Goal: Feedback & Contribution: Contribute content

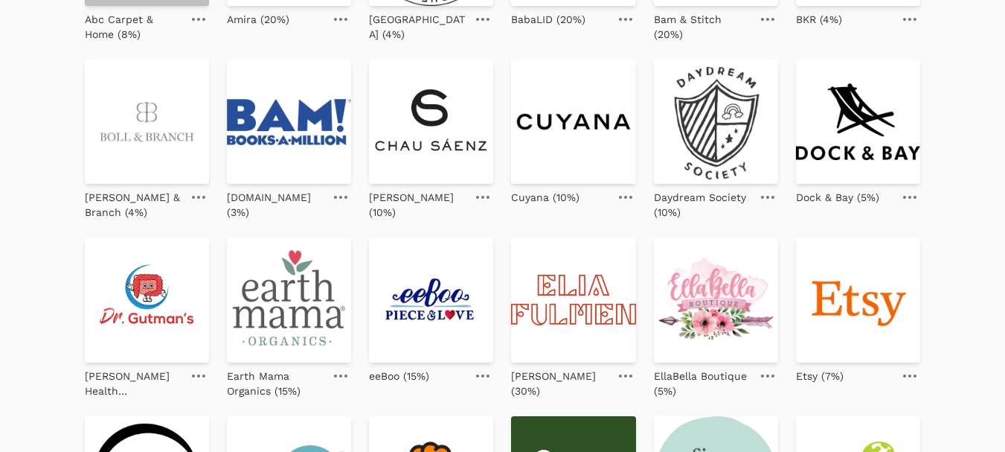
scroll to position [298, 0]
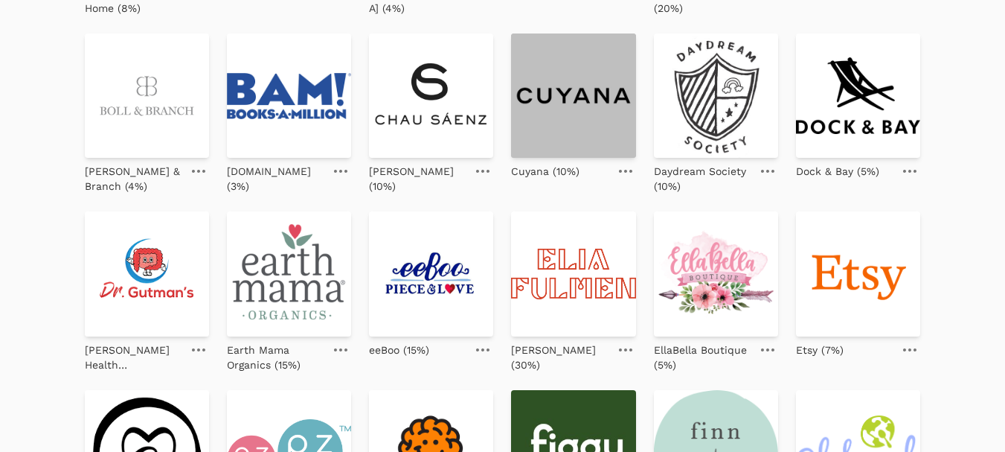
click at [578, 106] on img at bounding box center [573, 95] width 124 height 124
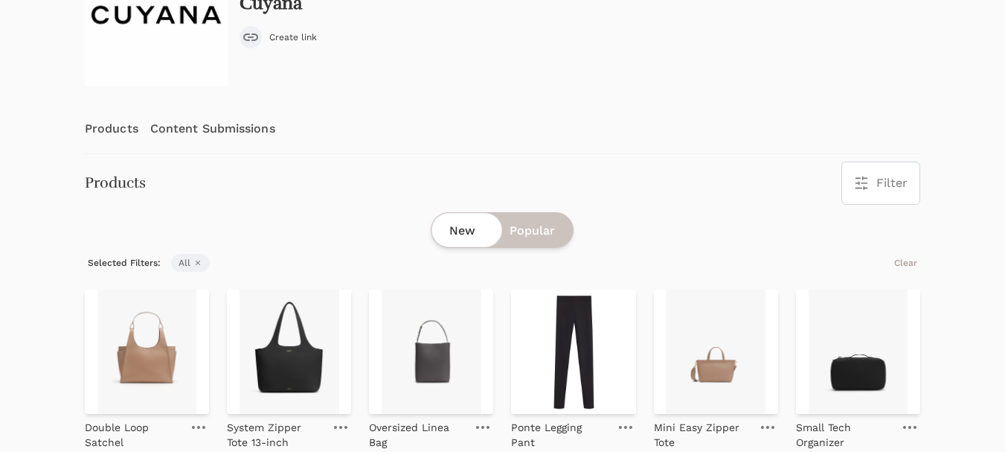
scroll to position [149, 0]
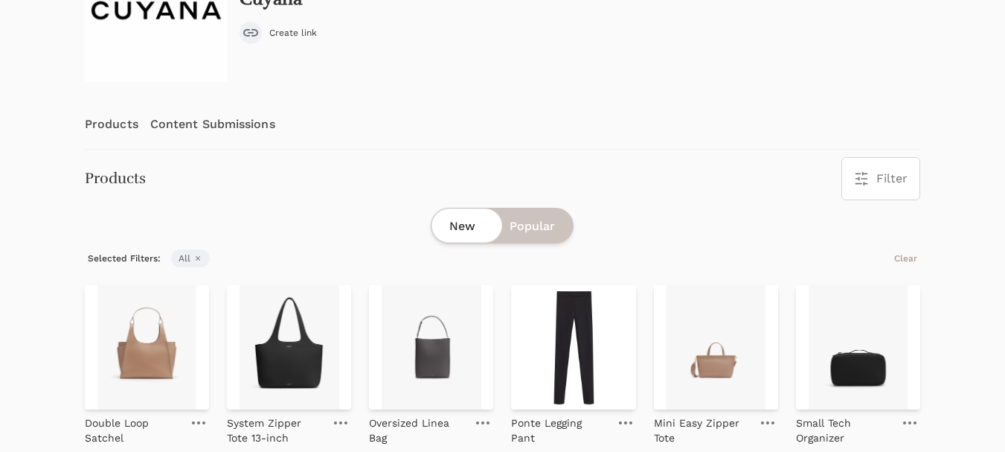
click at [226, 126] on link "Content Submissions" at bounding box center [212, 124] width 125 height 49
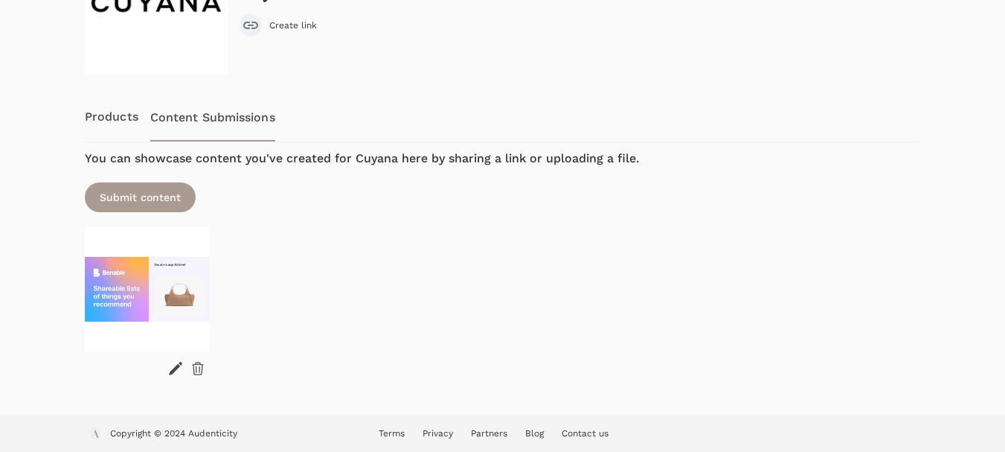
scroll to position [158, 0]
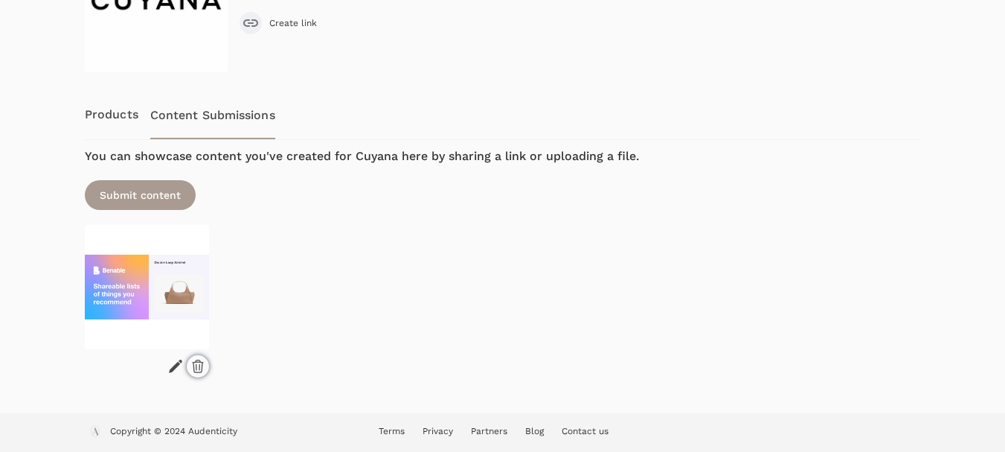
click at [197, 359] on icon at bounding box center [197, 366] width 15 height 15
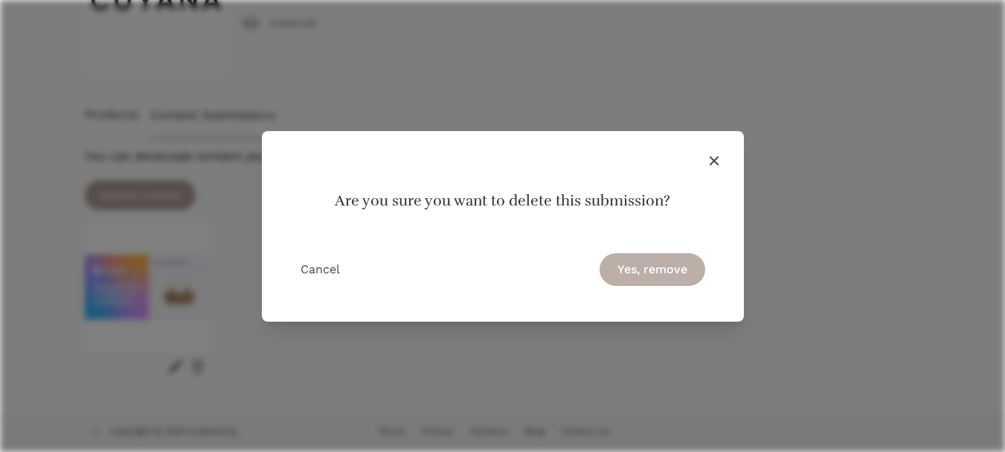
click at [623, 266] on button "Yes, remove" at bounding box center [653, 269] width 106 height 33
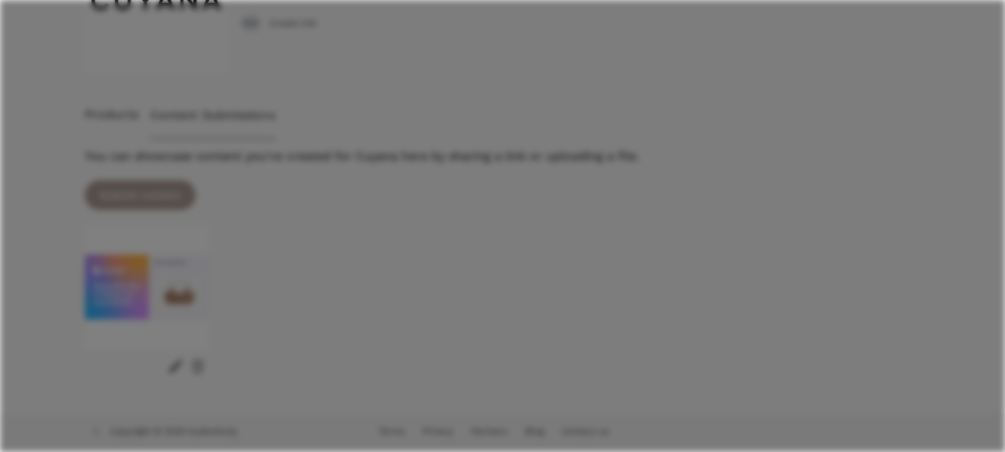
scroll to position [42, 0]
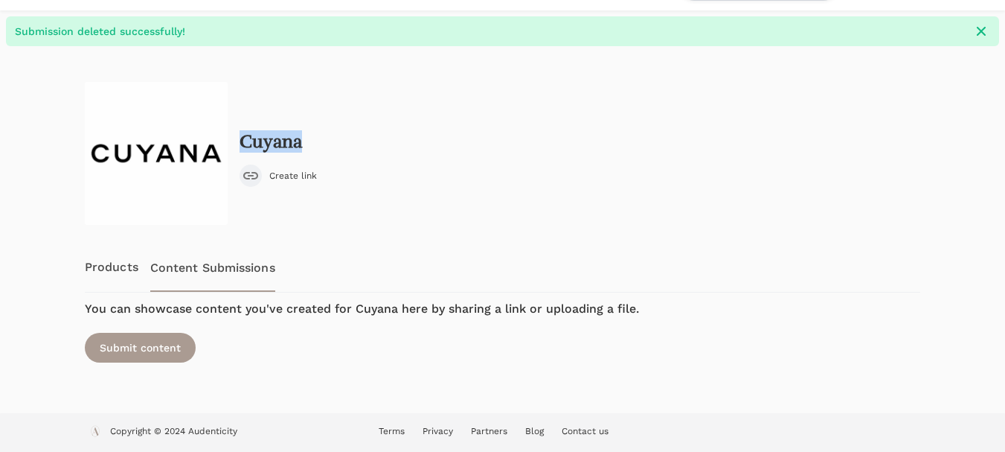
drag, startPoint x: 314, startPoint y: 141, endPoint x: 241, endPoint y: 147, distance: 73.2
click at [241, 147] on div "Cuyana Create link" at bounding box center [278, 159] width 77 height 55
copy h2 "Cuyana"
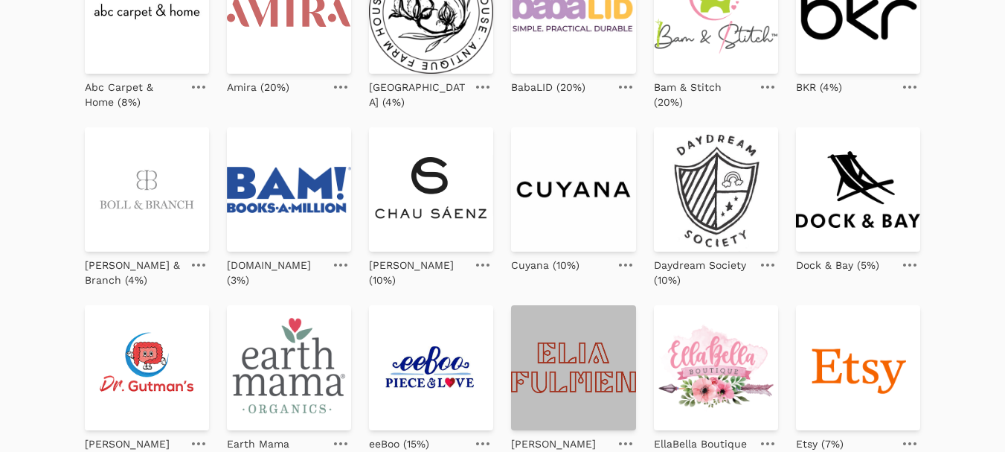
scroll to position [223, 0]
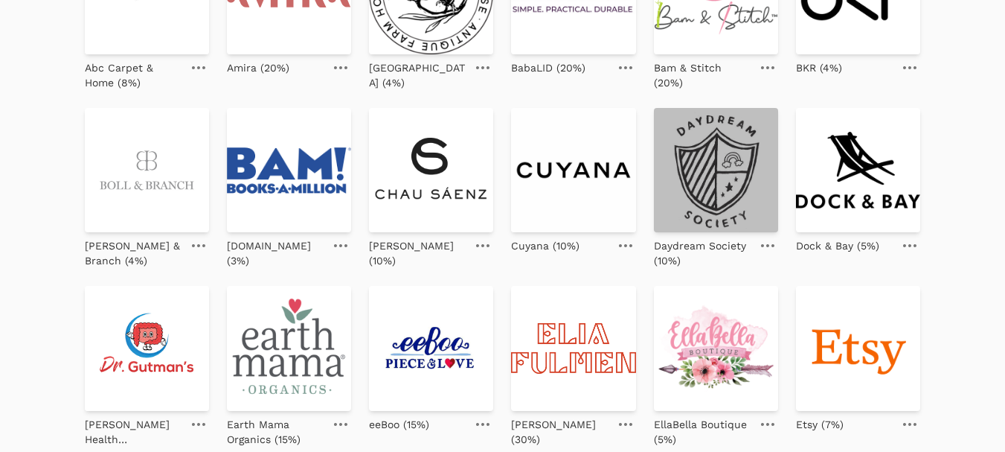
click at [693, 194] on img at bounding box center [716, 170] width 124 height 124
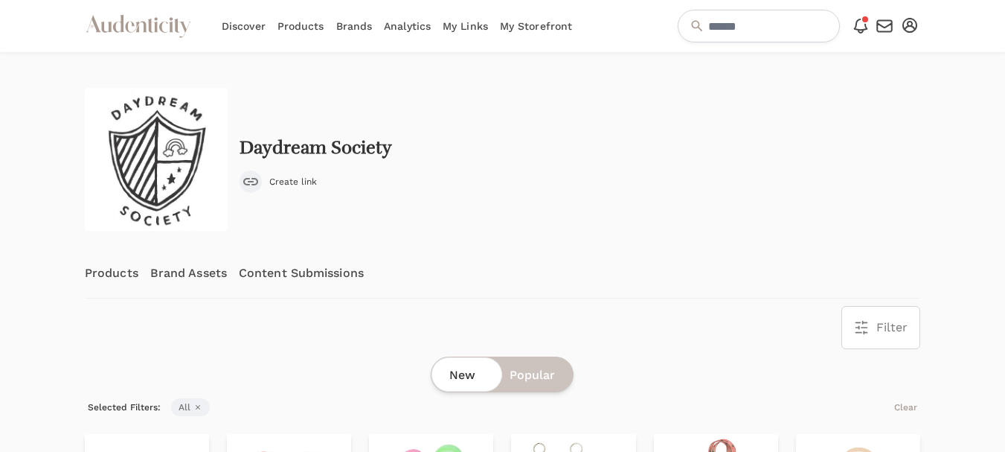
click at [295, 194] on div "Daydream Society Create link" at bounding box center [503, 159] width 836 height 143
click at [286, 273] on link "Content Submissions" at bounding box center [301, 273] width 125 height 49
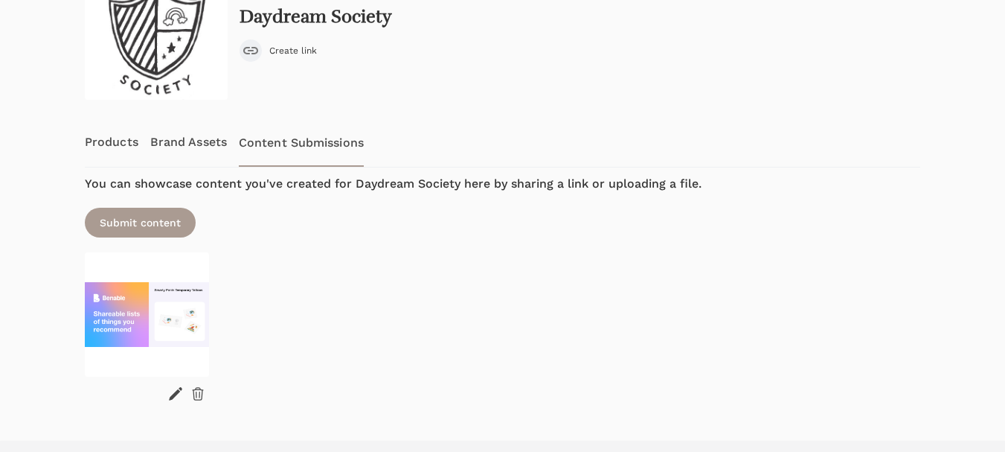
scroll to position [149, 0]
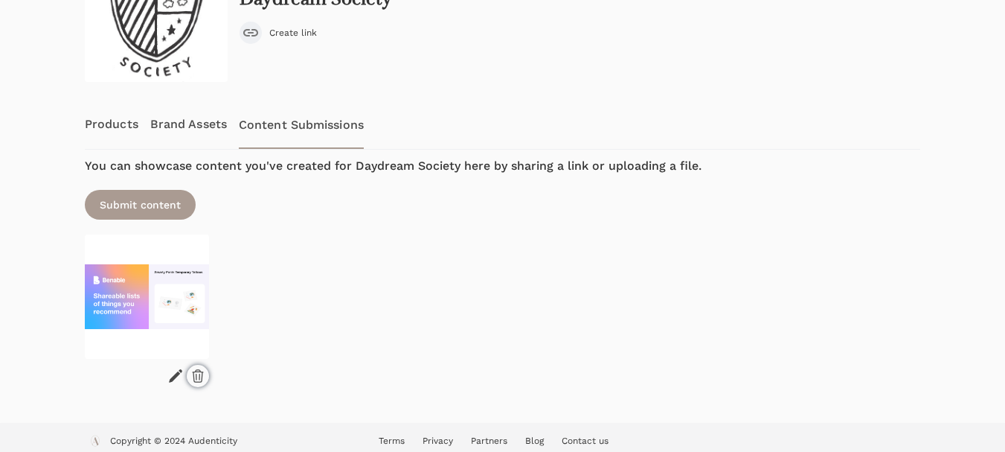
click at [199, 373] on icon at bounding box center [197, 375] width 15 height 15
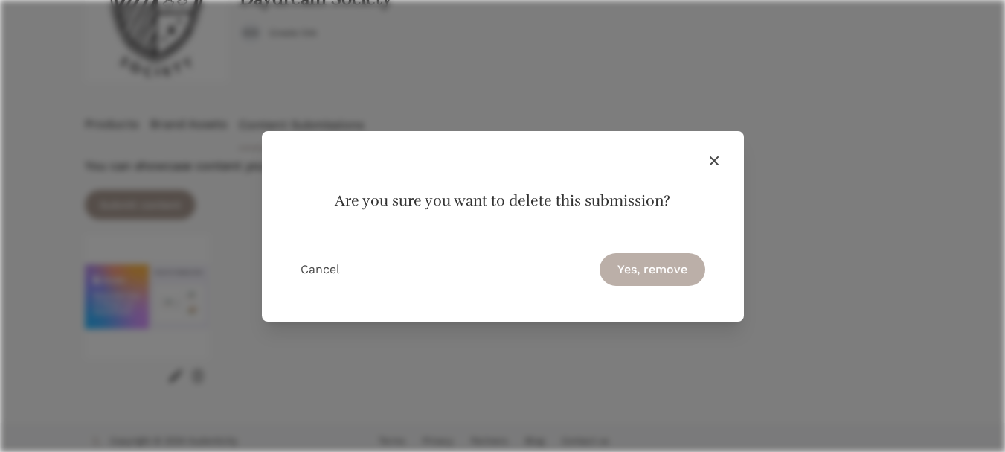
click at [649, 264] on button "Yes, remove" at bounding box center [653, 269] width 106 height 33
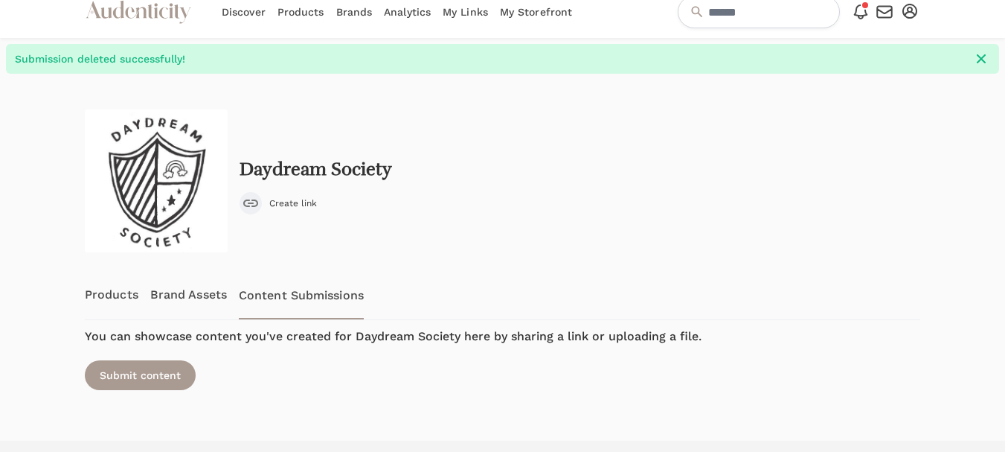
scroll to position [0, 0]
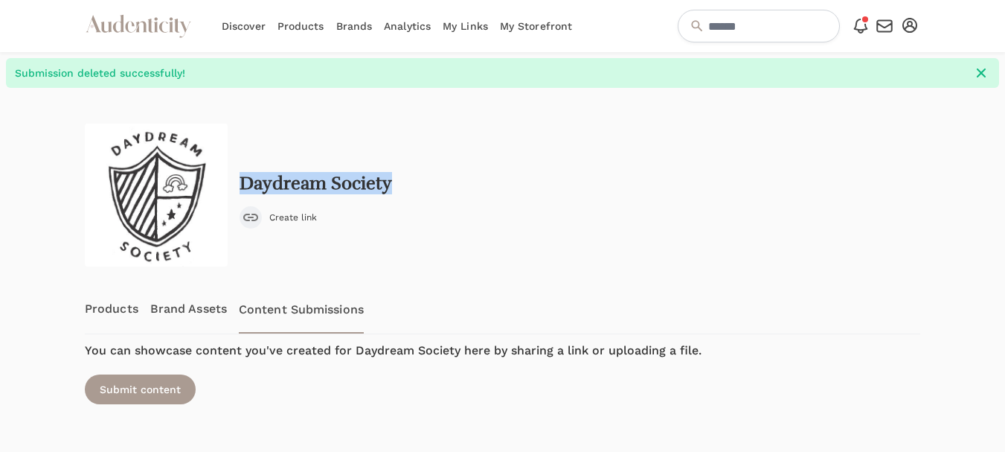
drag, startPoint x: 401, startPoint y: 176, endPoint x: 240, endPoint y: 183, distance: 160.9
click at [240, 183] on div "Daydream Society Create link" at bounding box center [503, 195] width 836 height 143
copy h2 "Daydream Society"
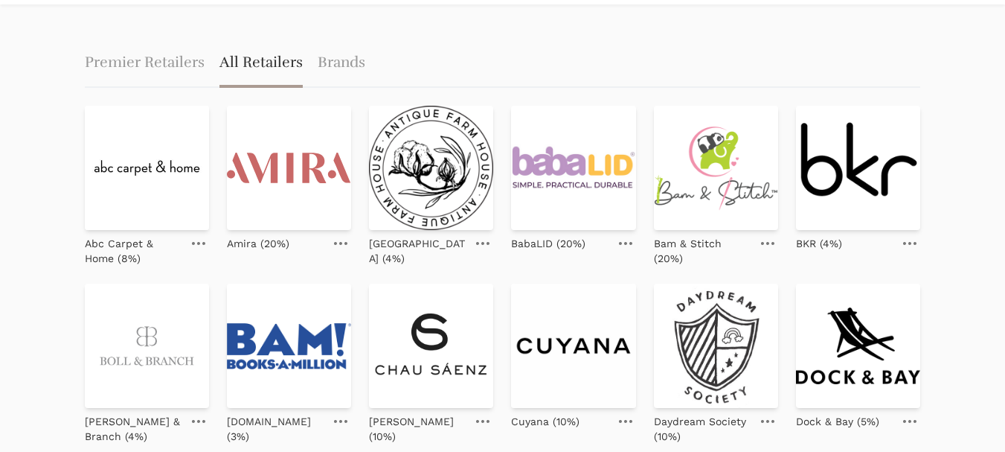
scroll to position [74, 0]
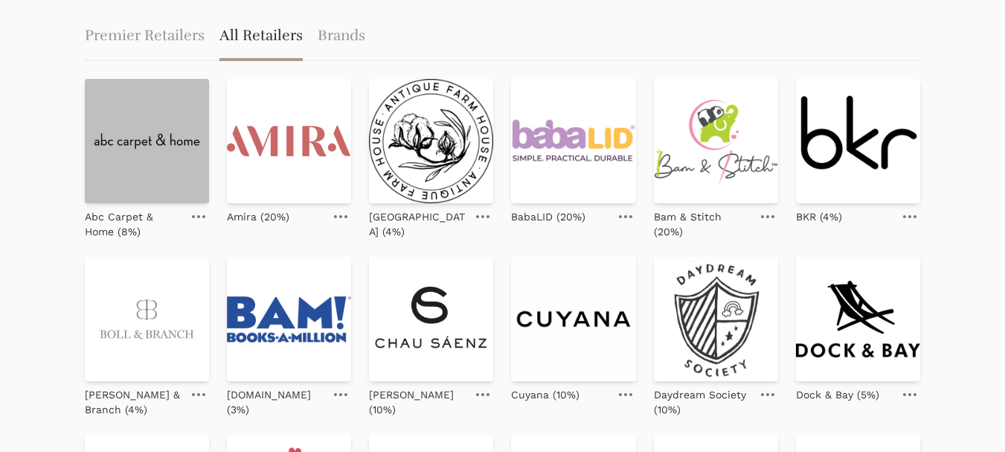
click at [161, 154] on img at bounding box center [147, 141] width 124 height 124
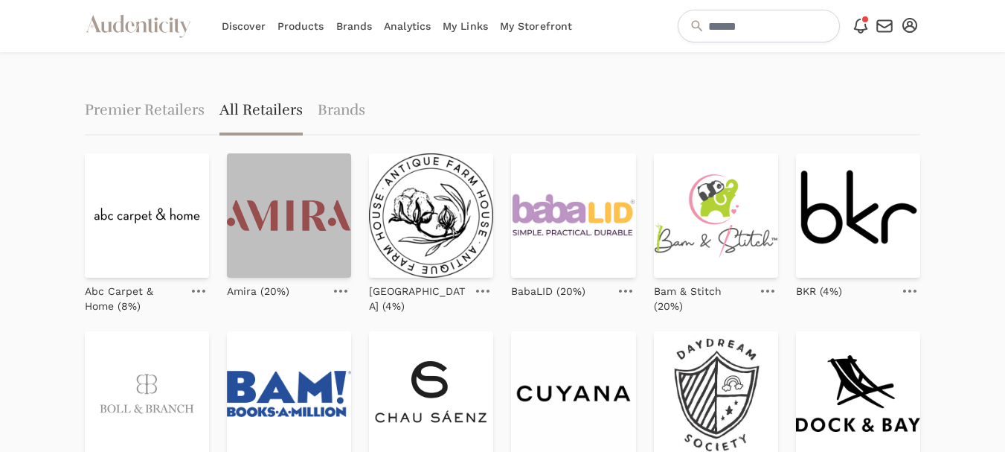
click at [319, 257] on img at bounding box center [289, 215] width 124 height 124
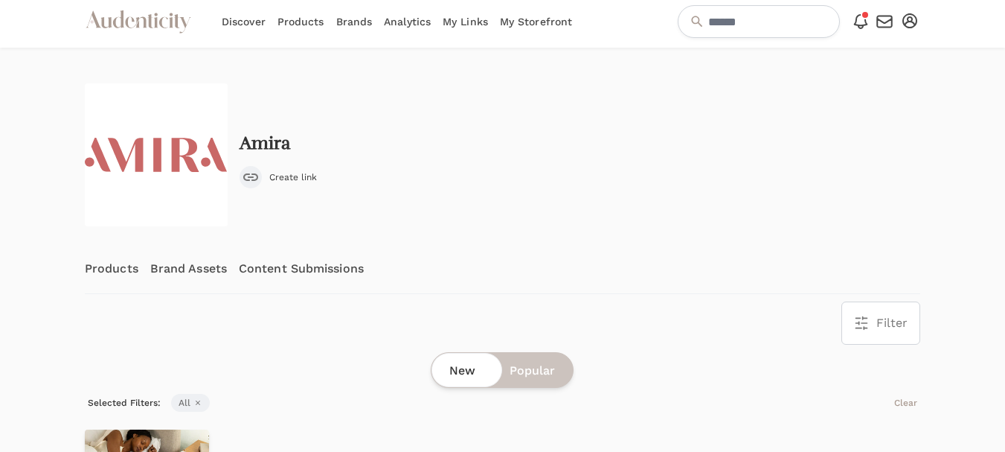
scroll to position [4, 0]
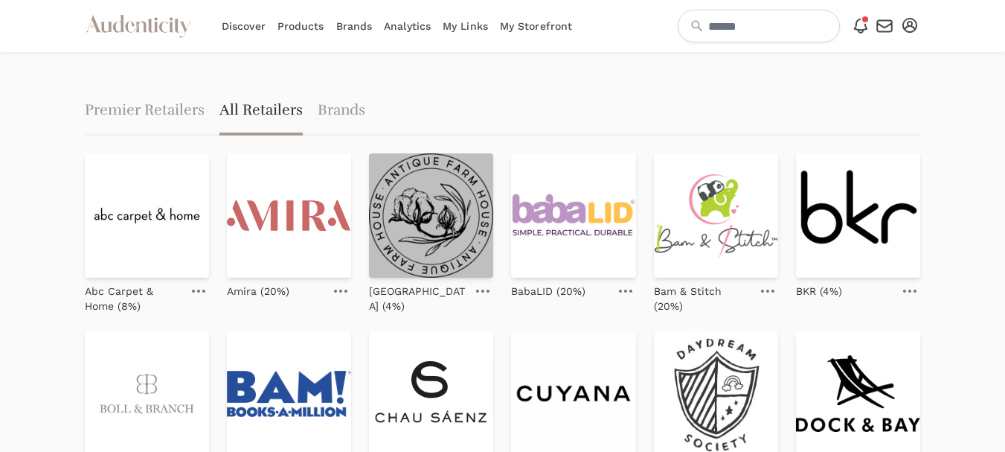
click at [461, 241] on img at bounding box center [431, 215] width 124 height 124
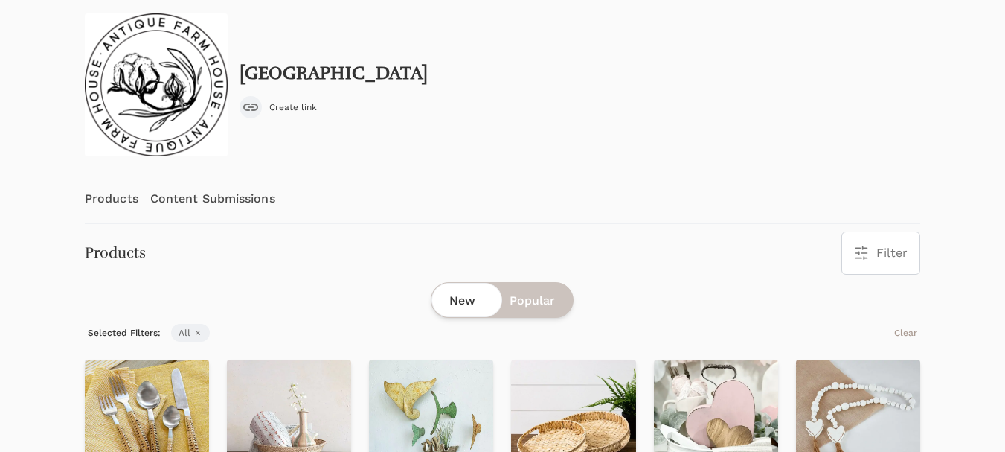
scroll to position [149, 0]
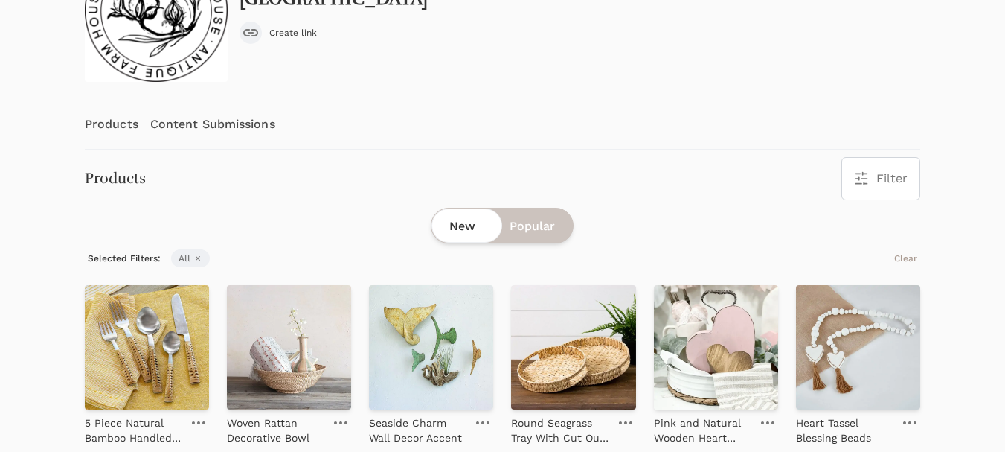
click at [219, 126] on link "Content Submissions" at bounding box center [212, 124] width 125 height 49
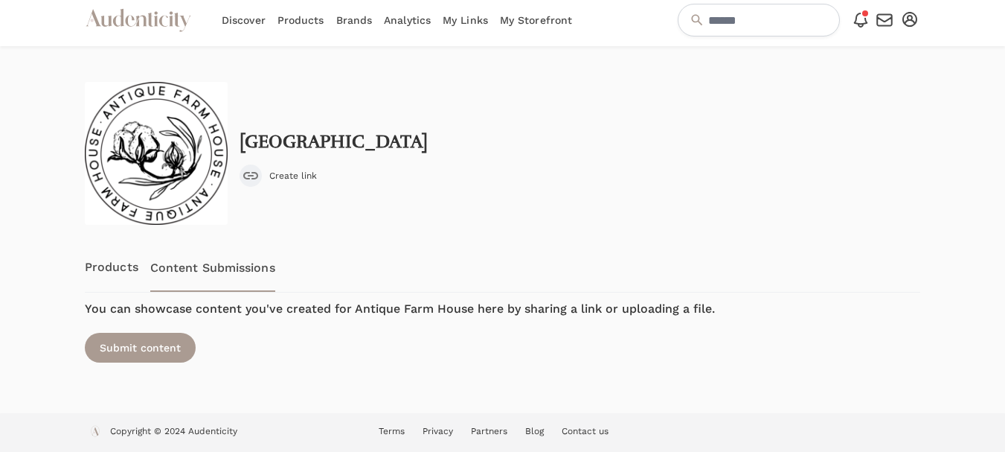
click at [117, 263] on link "Products" at bounding box center [112, 267] width 54 height 49
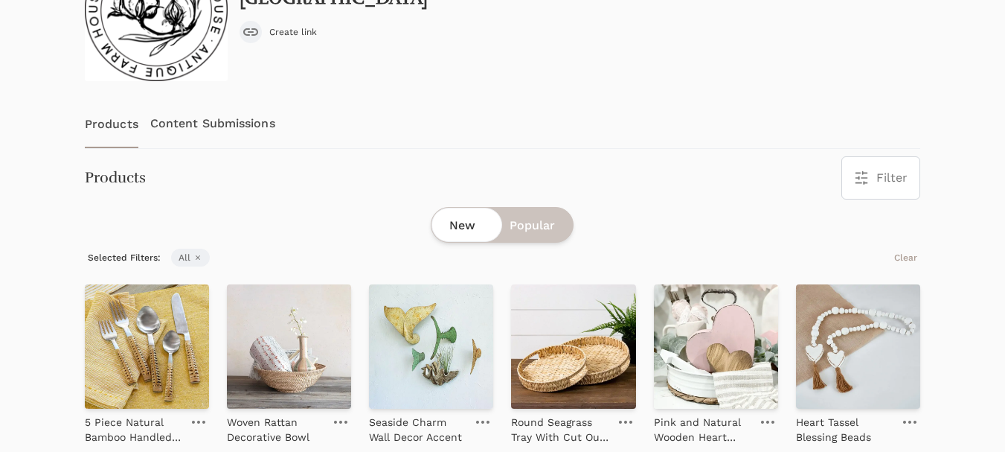
scroll to position [223, 0]
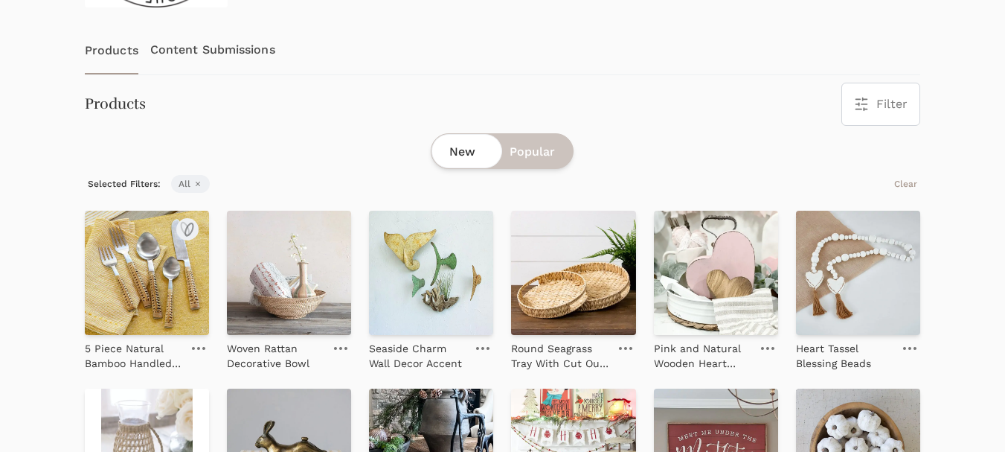
click at [161, 270] on img at bounding box center [147, 273] width 124 height 124
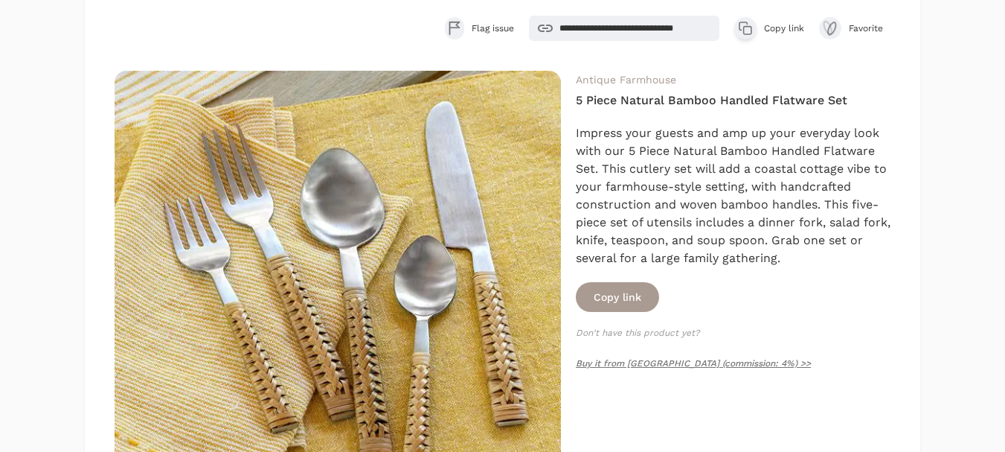
scroll to position [149, 0]
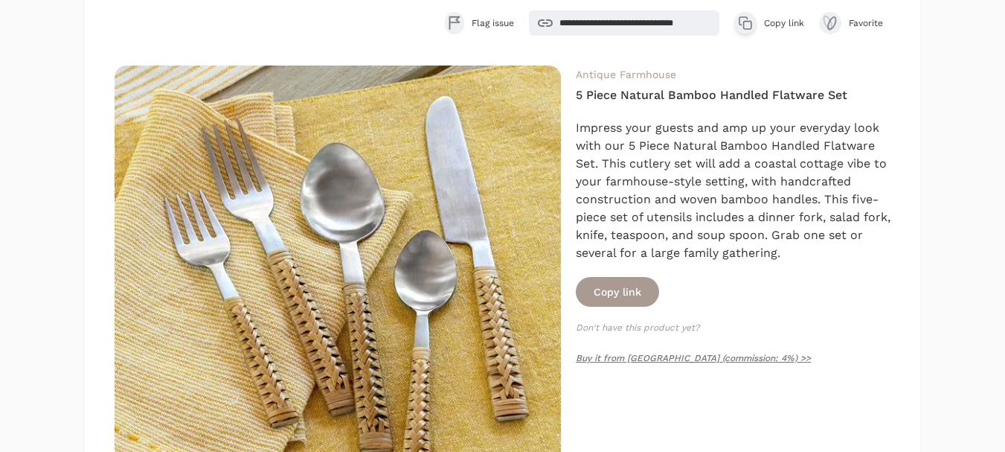
click at [769, 20] on span "Copy link" at bounding box center [784, 23] width 40 height 12
click at [772, 26] on span "Copy link" at bounding box center [784, 23] width 40 height 12
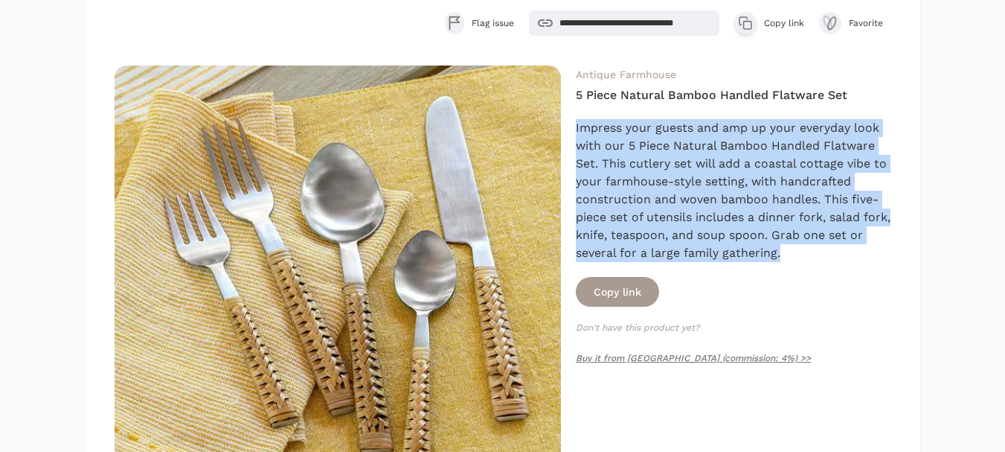
drag, startPoint x: 810, startPoint y: 256, endPoint x: 577, endPoint y: 128, distance: 266.4
click at [577, 128] on div "Impress your guests and amp up your everyday look with our 5 Piece Natural Bamb…" at bounding box center [733, 190] width 315 height 143
copy div "Impress your guests and amp up your everyday look with our 5 Piece Natural Bamb…"
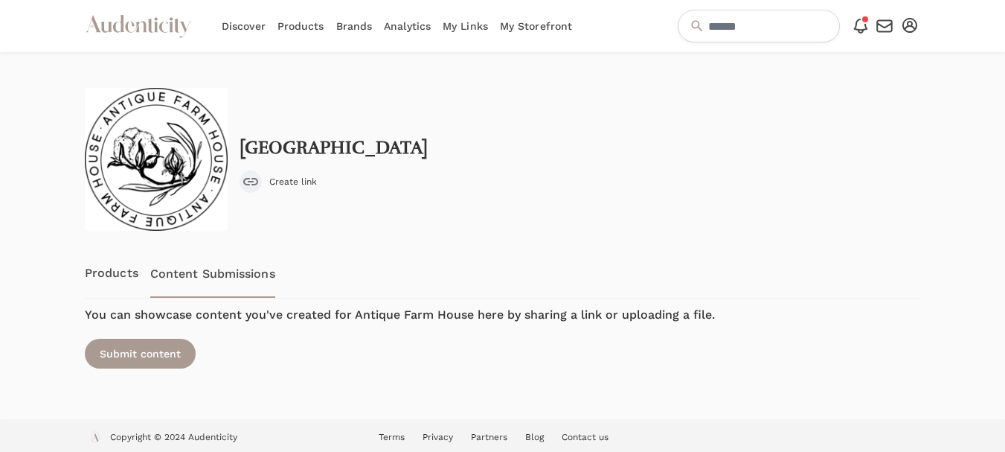
scroll to position [6, 0]
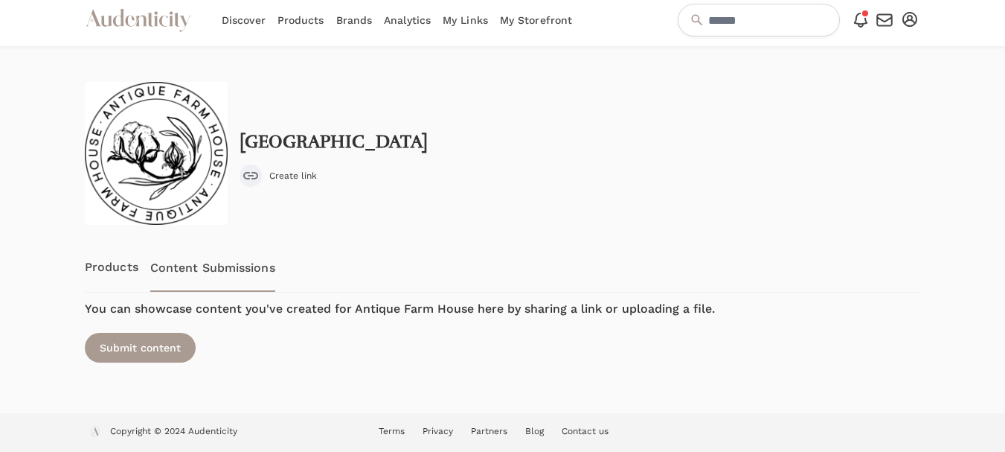
click at [211, 275] on link "Content Submissions" at bounding box center [212, 267] width 125 height 49
click at [164, 361] on div "Submit content" at bounding box center [140, 348] width 111 height 30
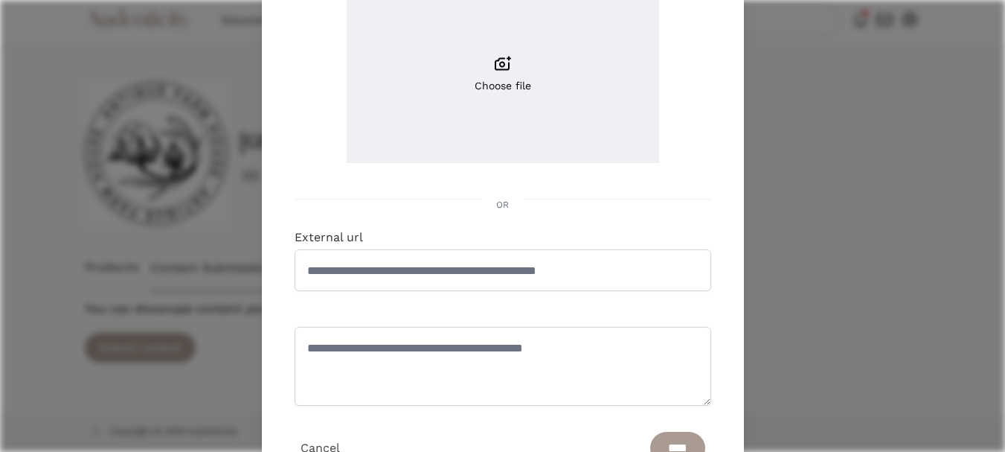
scroll to position [223, 0]
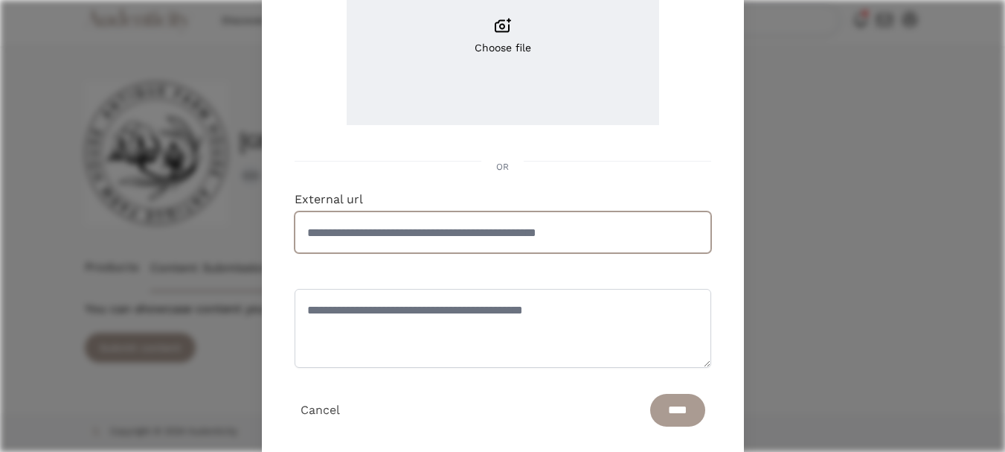
click at [409, 215] on input "External url" at bounding box center [503, 232] width 417 height 42
paste input "**********"
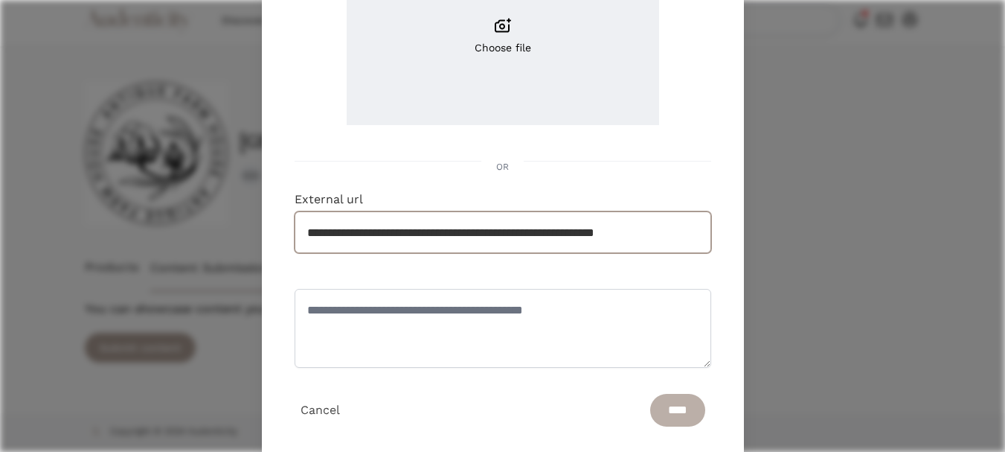
type input "**********"
click at [653, 414] on input "****" at bounding box center [677, 410] width 55 height 33
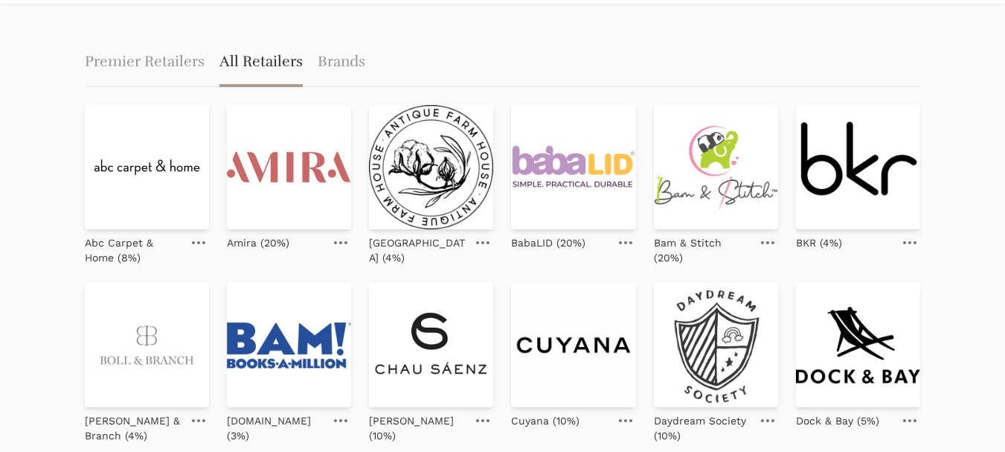
scroll to position [74, 0]
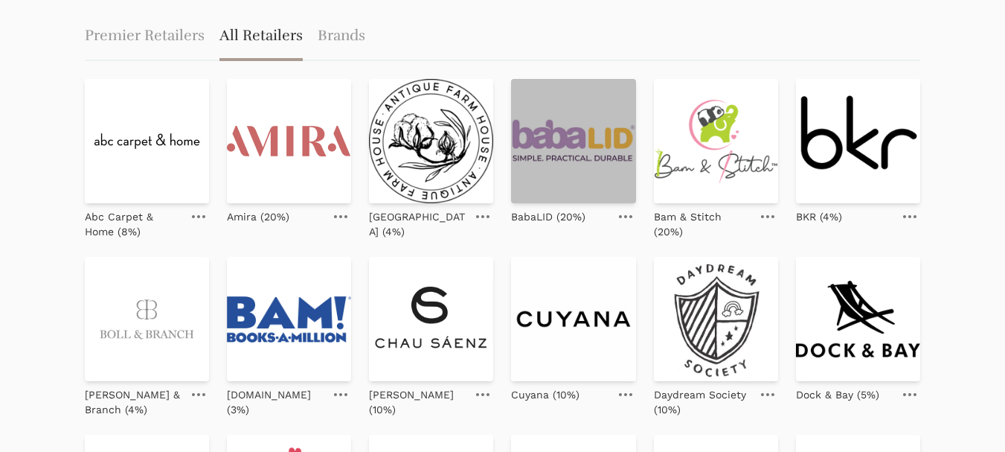
click at [554, 154] on img at bounding box center [573, 141] width 124 height 124
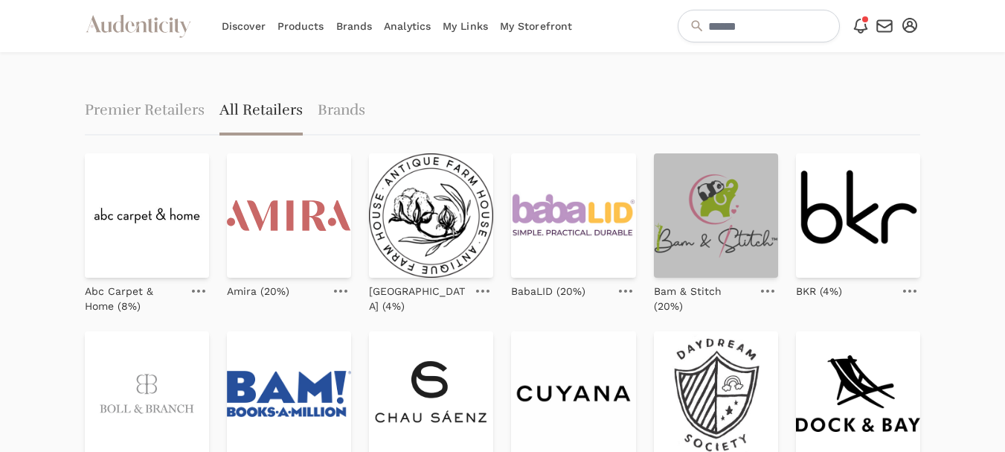
click at [725, 217] on img at bounding box center [716, 215] width 124 height 124
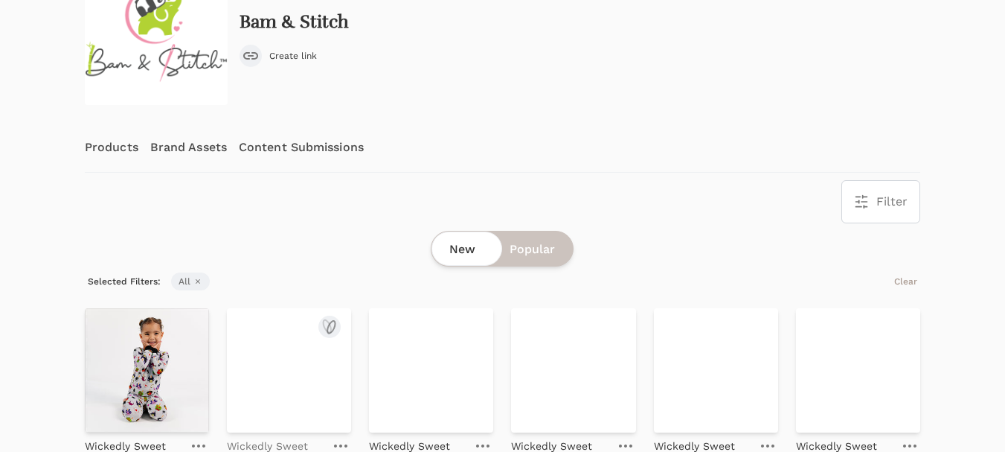
scroll to position [149, 0]
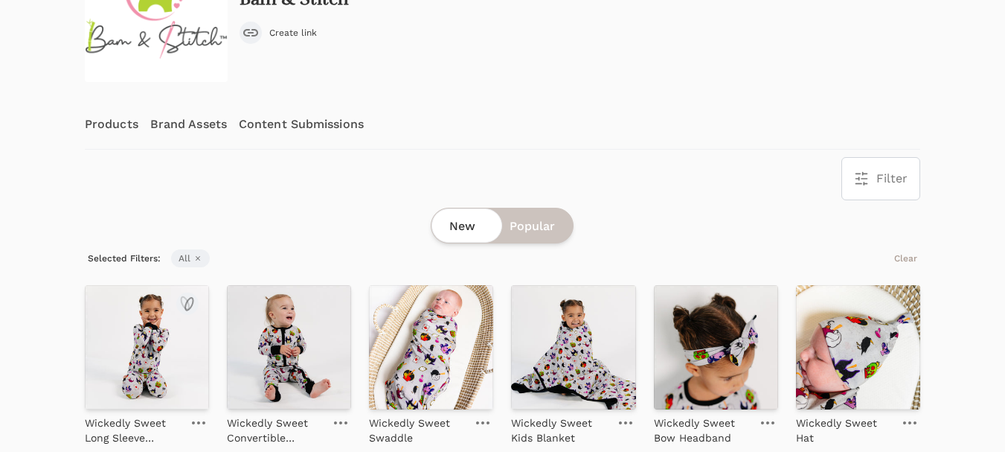
click at [135, 360] on img at bounding box center [147, 347] width 124 height 124
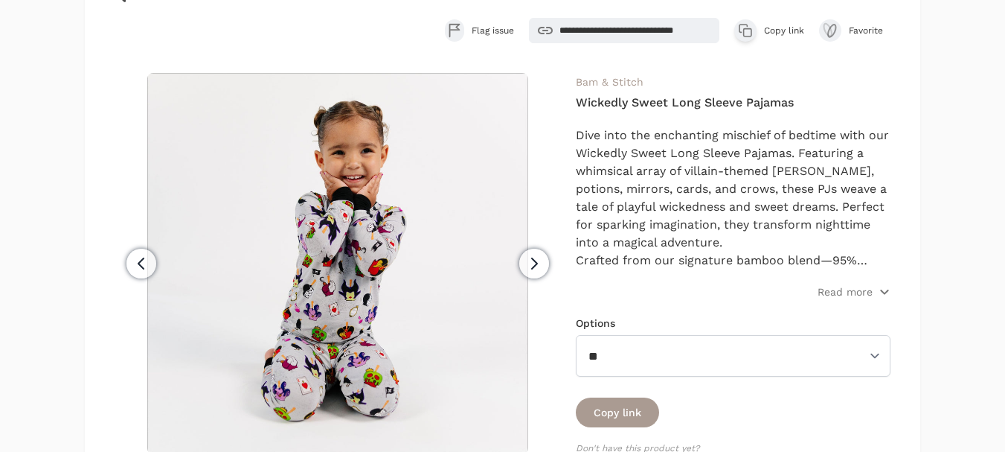
scroll to position [149, 0]
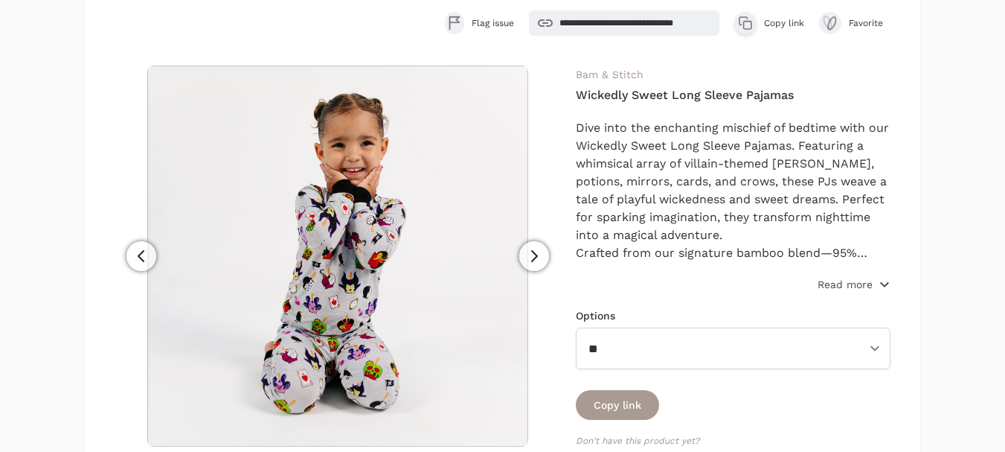
click at [847, 281] on p "Read more" at bounding box center [845, 284] width 55 height 15
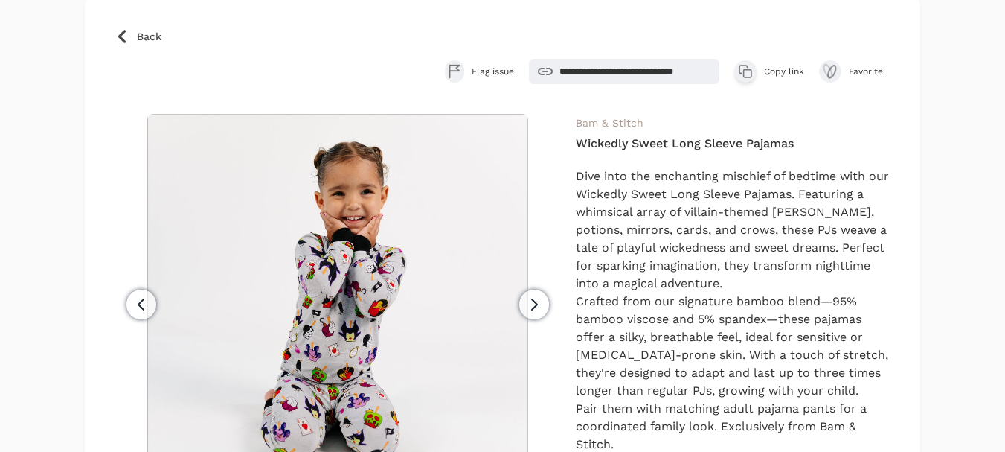
scroll to position [74, 0]
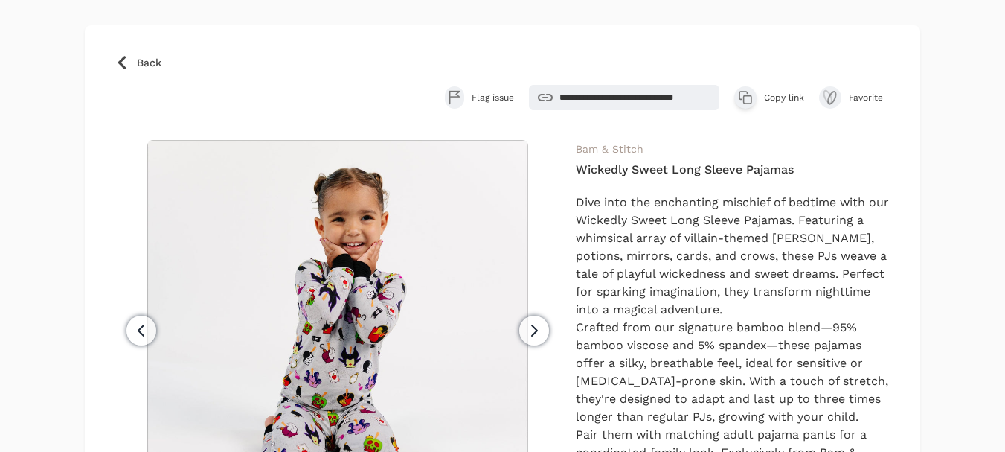
click at [782, 98] on span "Copy link" at bounding box center [784, 98] width 40 height 12
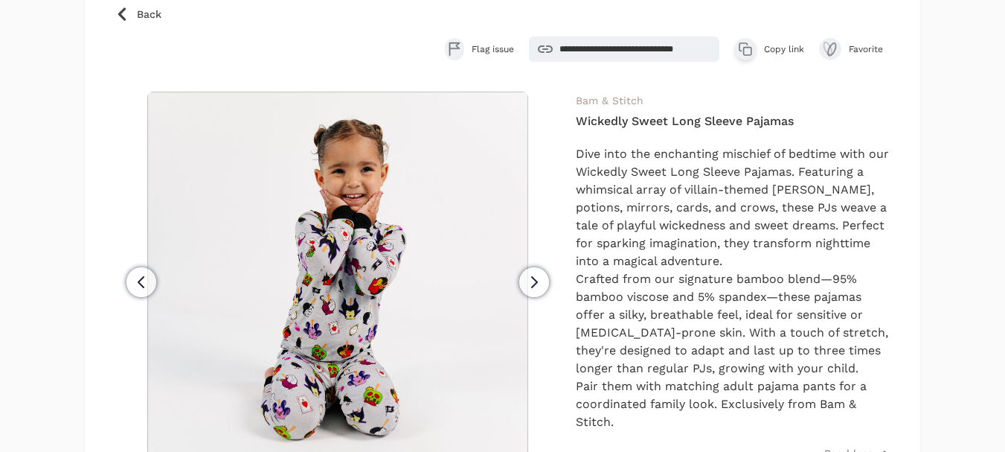
scroll to position [149, 0]
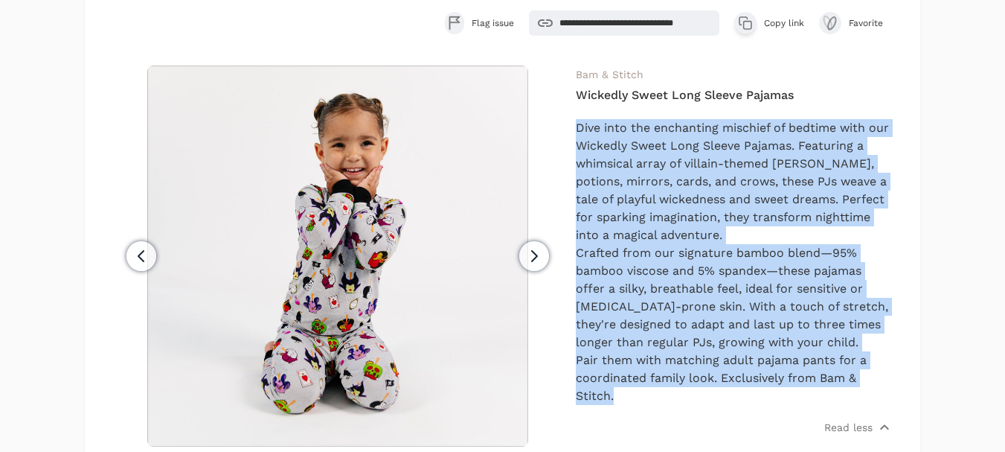
drag, startPoint x: 618, startPoint y: 397, endPoint x: 575, endPoint y: 129, distance: 271.3
click at [575, 129] on div "Previous Next Bam & Stitch Wickedly Sweet Long Sleeve Pajamas Pair them with ma…" at bounding box center [503, 350] width 776 height 571
copy div "Dive into the enchanting mischief of bedtime with our Wickedly Sweet Long Sleev…"
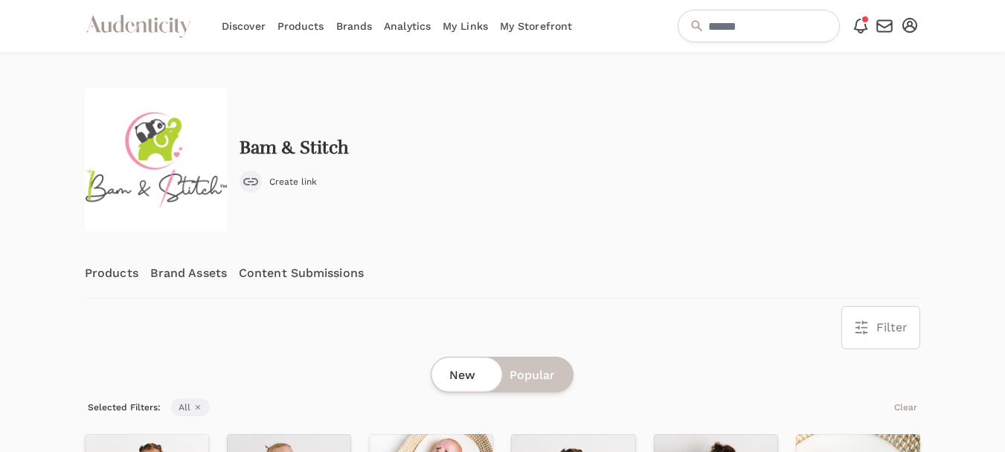
click at [309, 276] on link "Content Submissions" at bounding box center [301, 273] width 125 height 49
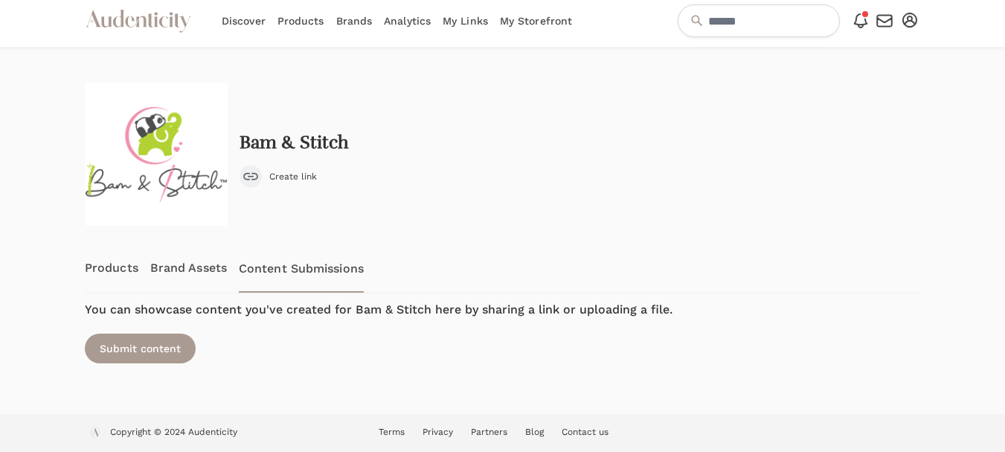
scroll to position [6, 0]
click at [155, 347] on div "Submit content" at bounding box center [140, 348] width 111 height 30
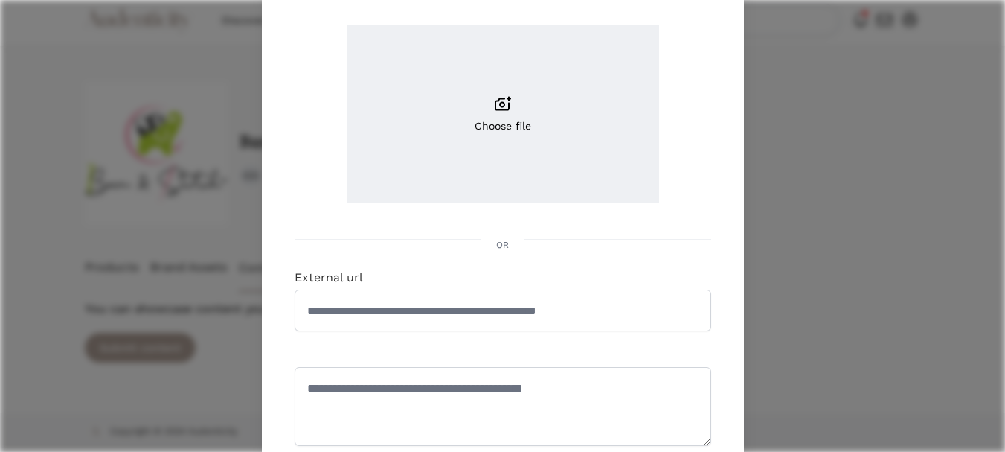
scroll to position [149, 0]
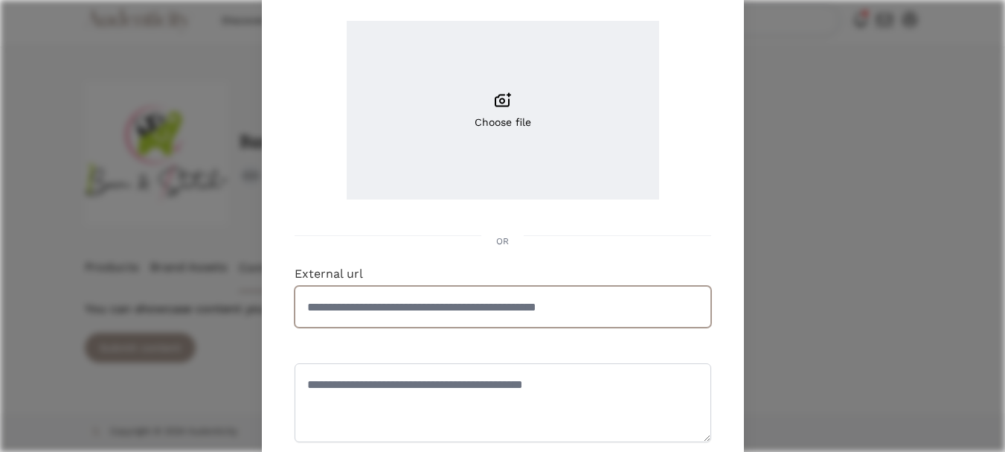
click at [443, 306] on input "External url" at bounding box center [503, 307] width 417 height 42
paste input "**********"
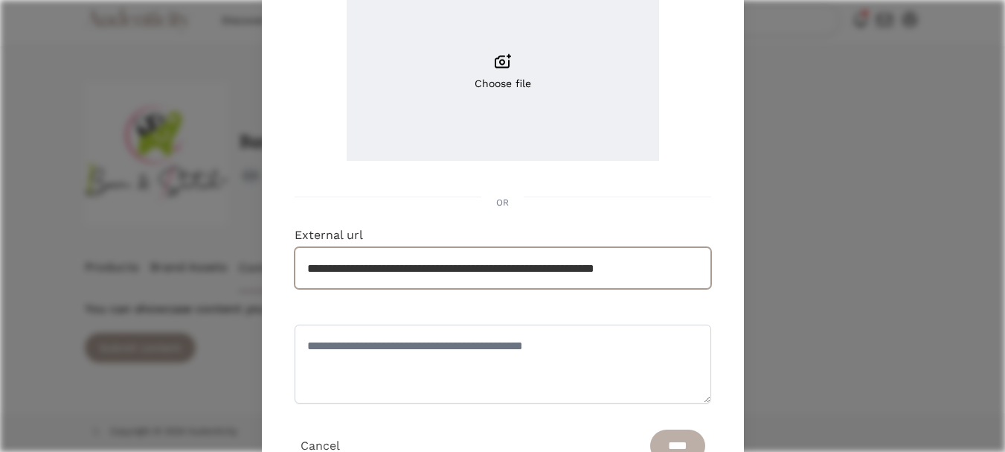
scroll to position [257, 0]
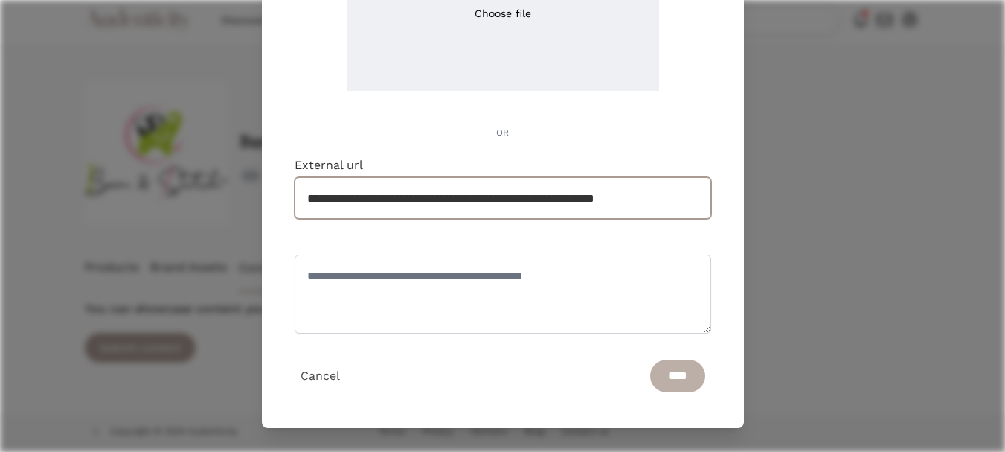
type input "**********"
click at [669, 374] on input "****" at bounding box center [677, 375] width 55 height 33
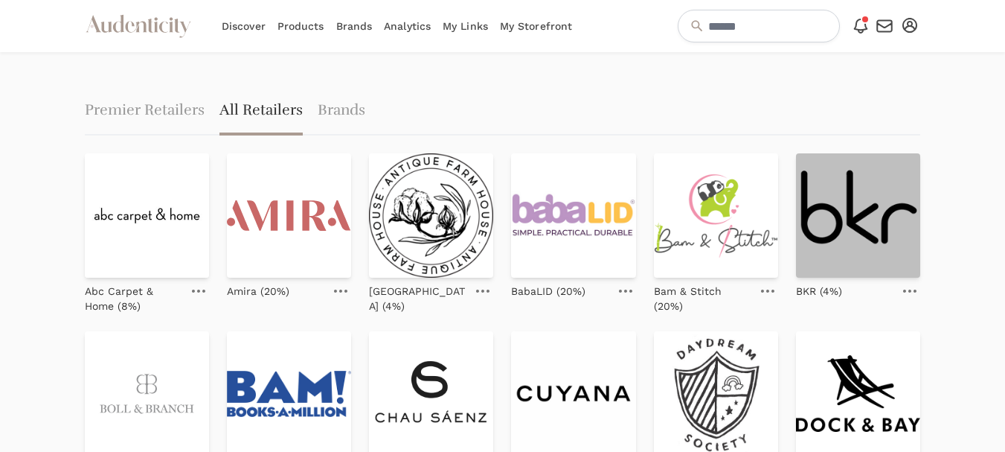
click at [841, 225] on img at bounding box center [858, 215] width 124 height 124
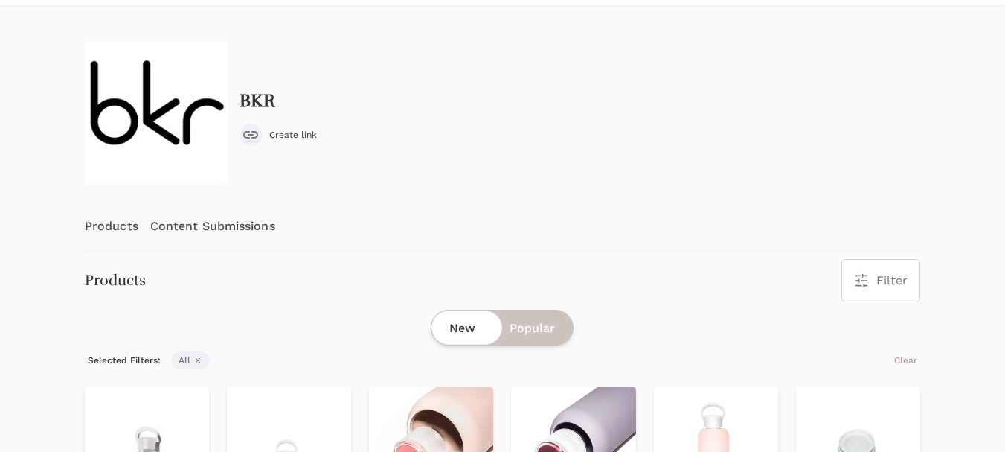
scroll to position [223, 0]
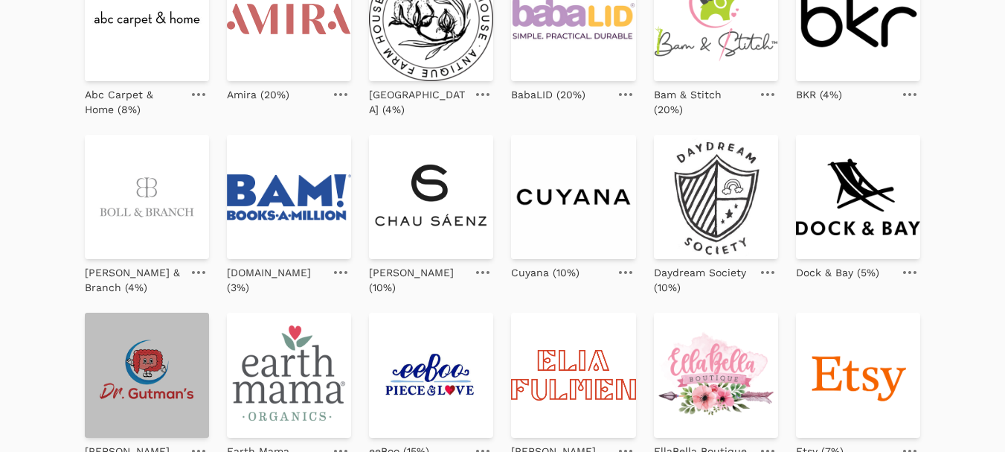
scroll to position [223, 0]
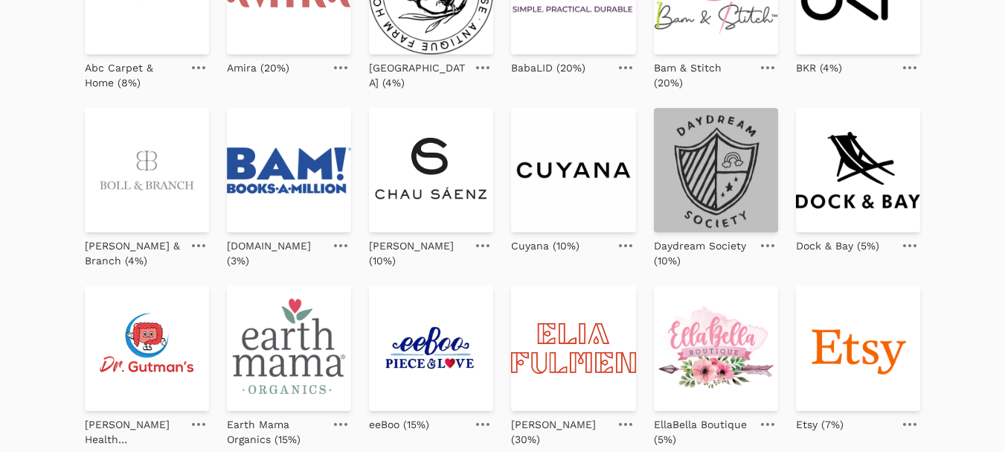
click at [702, 180] on img at bounding box center [716, 170] width 124 height 124
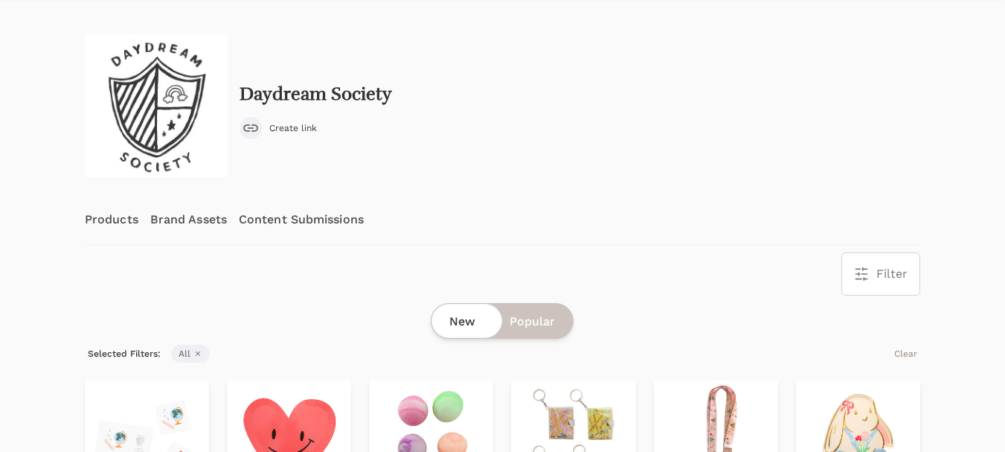
scroll to position [149, 0]
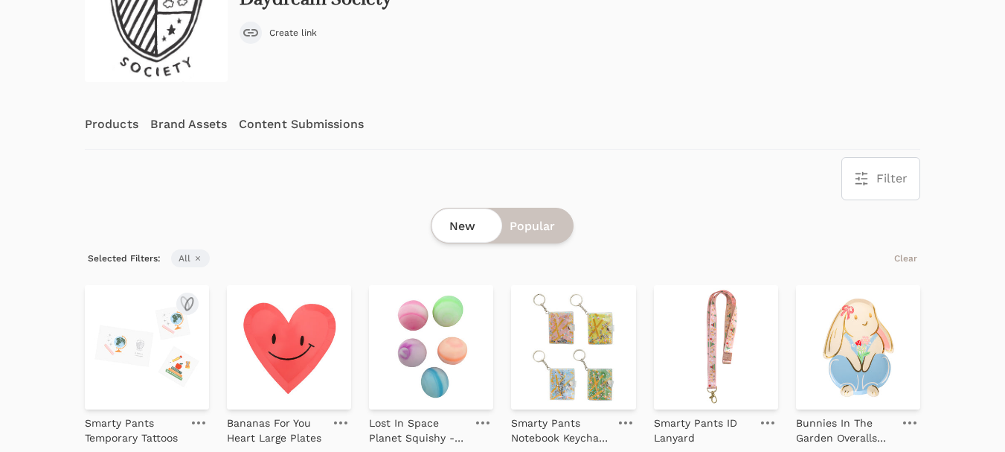
click at [147, 339] on img at bounding box center [147, 347] width 124 height 124
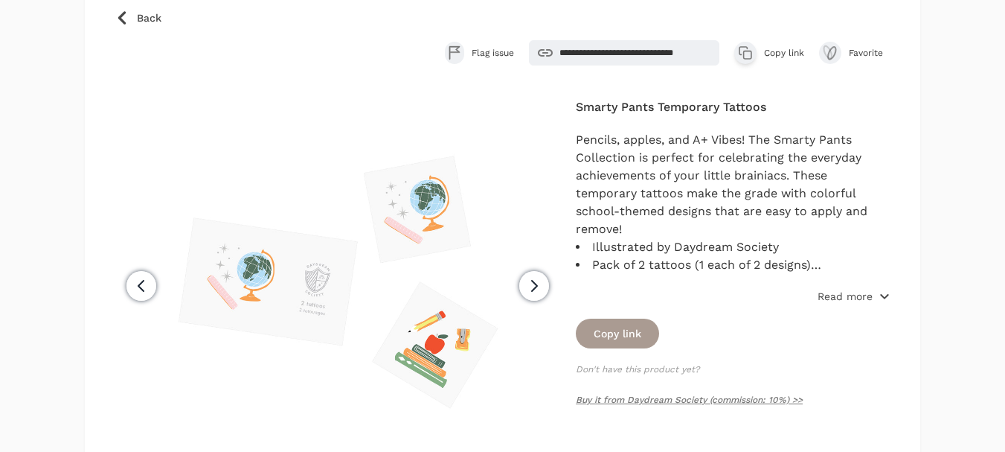
scroll to position [149, 0]
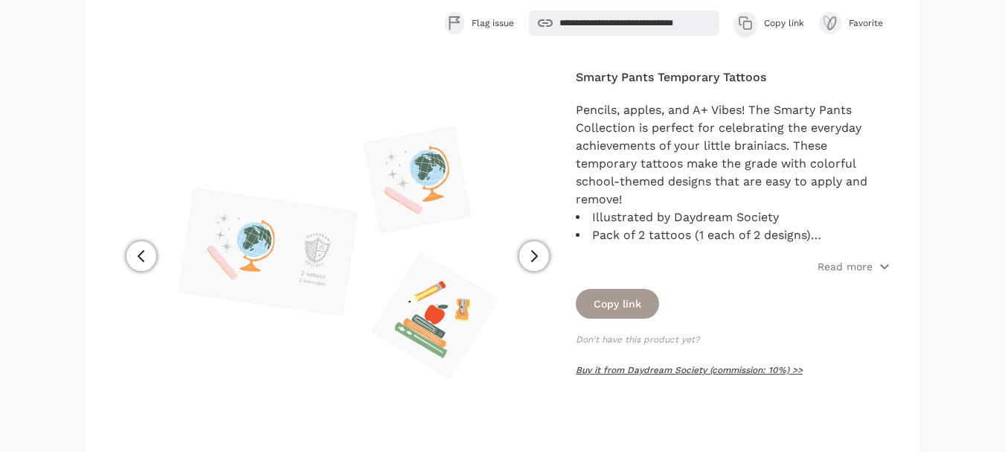
click at [692, 370] on link "Buy it from Daydream Society (commission: 10%) >>" at bounding box center [689, 370] width 227 height 10
click at [849, 262] on p "Read more" at bounding box center [845, 266] width 55 height 15
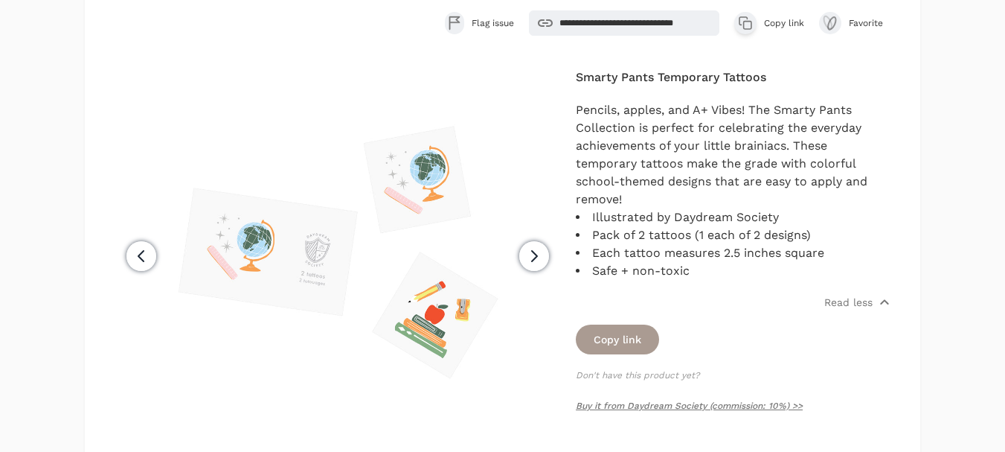
click at [766, 24] on span "Copy link" at bounding box center [784, 23] width 40 height 12
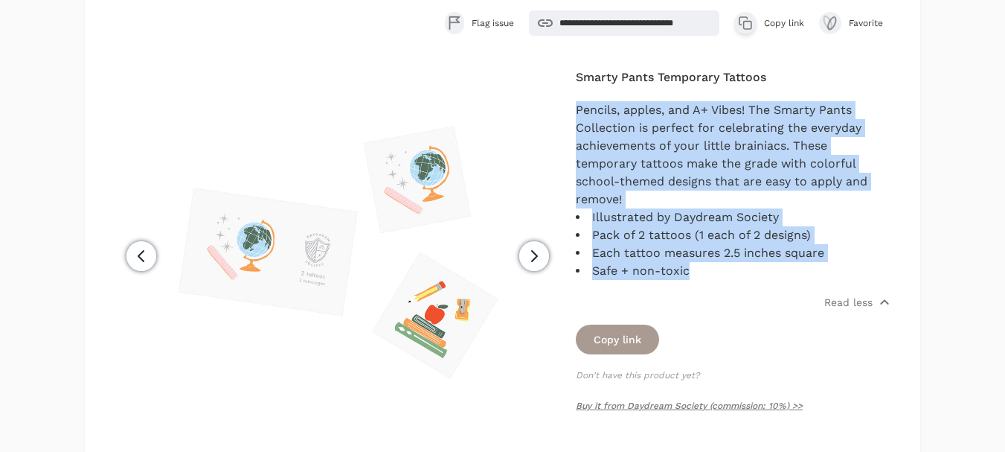
drag, startPoint x: 695, startPoint y: 271, endPoint x: 579, endPoint y: 105, distance: 202.5
click at [579, 105] on div "Pencils, apples, and A+ Vibes! The Smarty Pants Collection is perfect for celeb…" at bounding box center [733, 190] width 315 height 179
copy div "Pencils, apples, and A+ Vibes! The Smarty Pants Collection is perfect for celeb…"
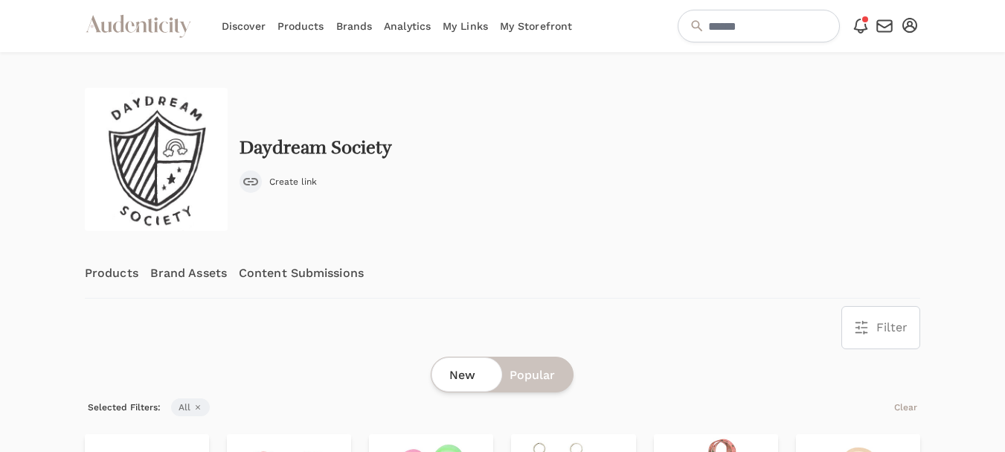
click at [307, 275] on link "Content Submissions" at bounding box center [301, 273] width 125 height 49
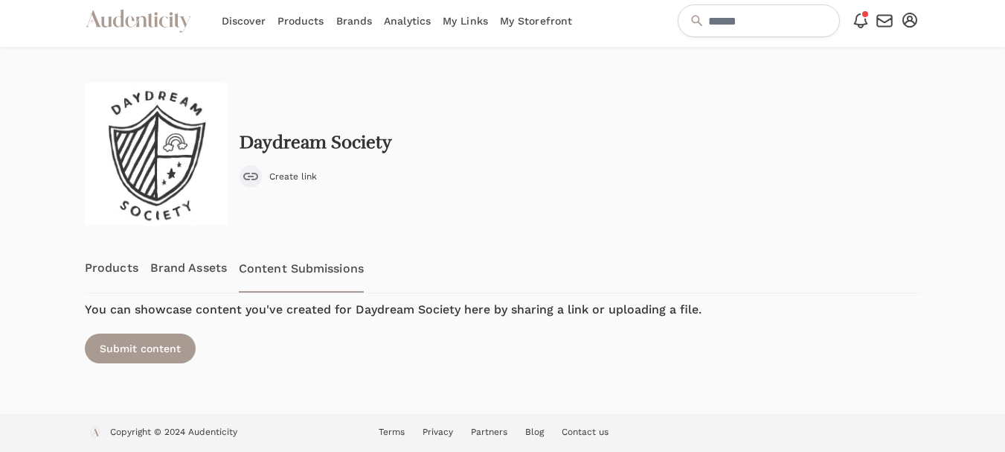
scroll to position [6, 0]
click at [132, 355] on div "Submit content" at bounding box center [140, 348] width 111 height 30
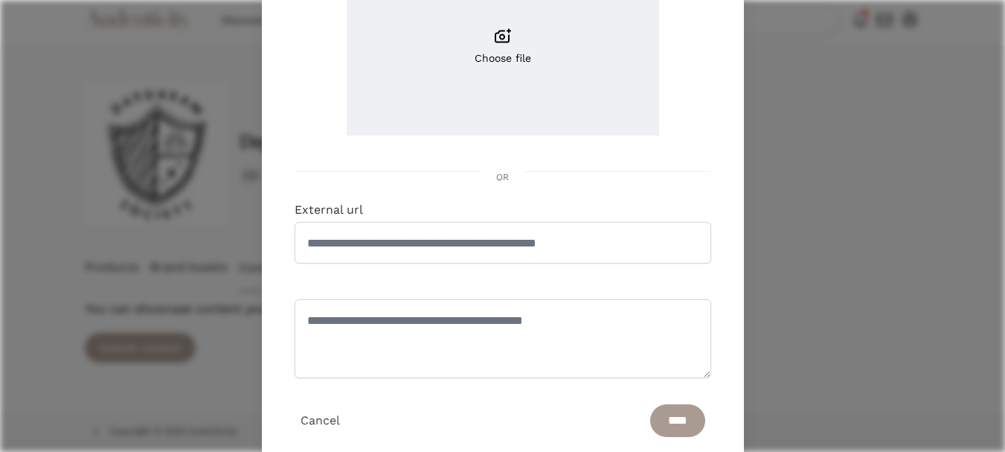
scroll to position [223, 0]
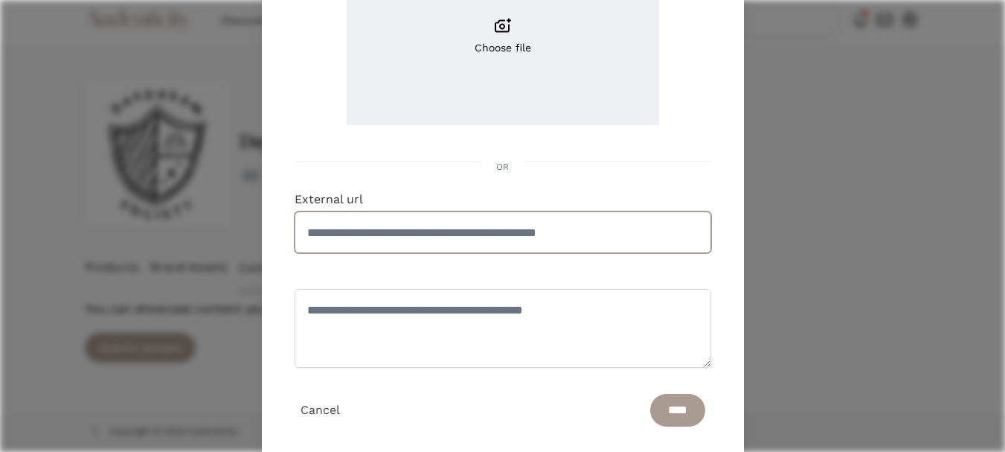
click at [412, 231] on input "External url" at bounding box center [503, 232] width 417 height 42
paste input "**********"
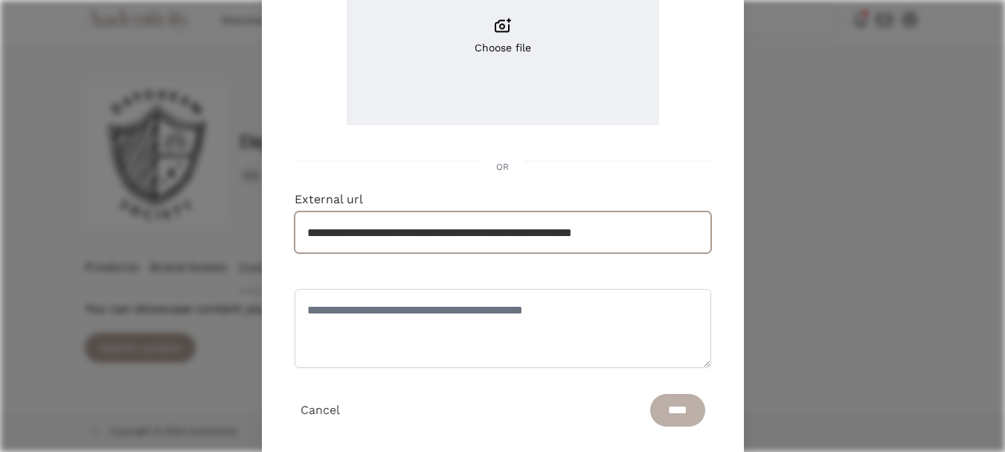
type input "**********"
click at [650, 418] on input "****" at bounding box center [677, 410] width 55 height 33
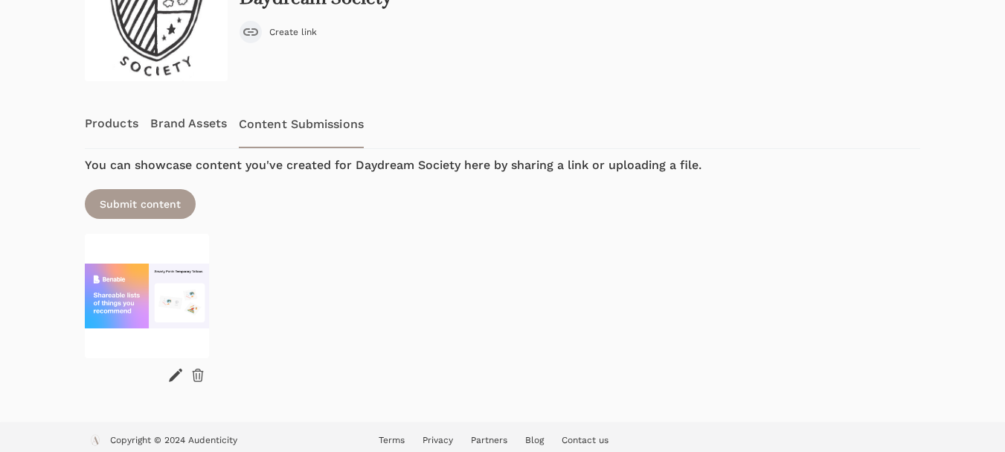
scroll to position [194, 0]
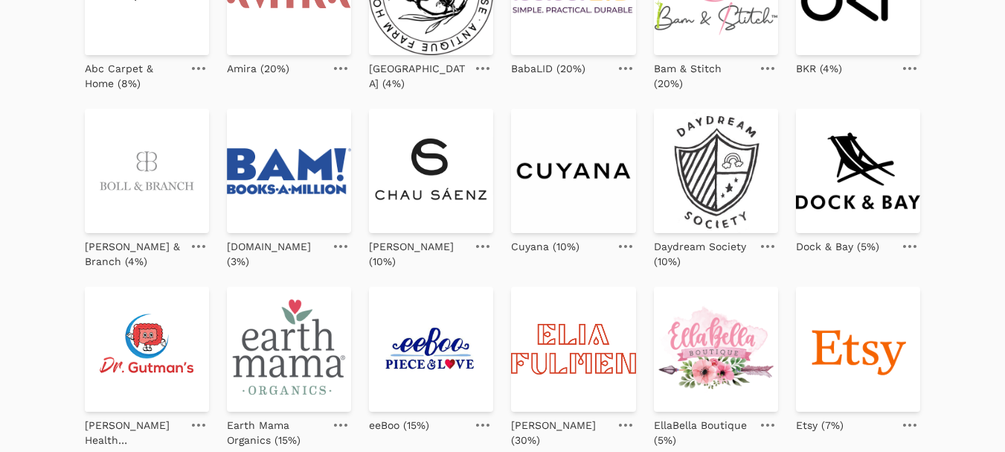
scroll to position [223, 0]
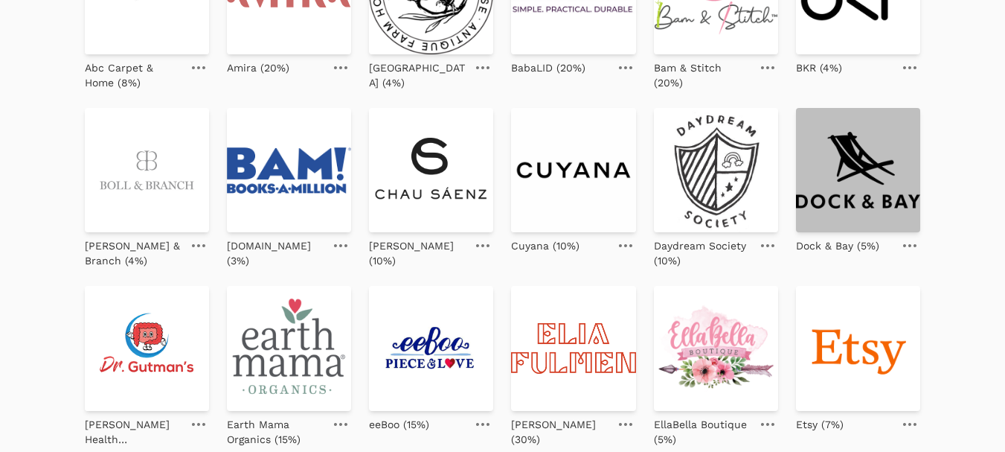
click at [850, 185] on img at bounding box center [858, 170] width 124 height 124
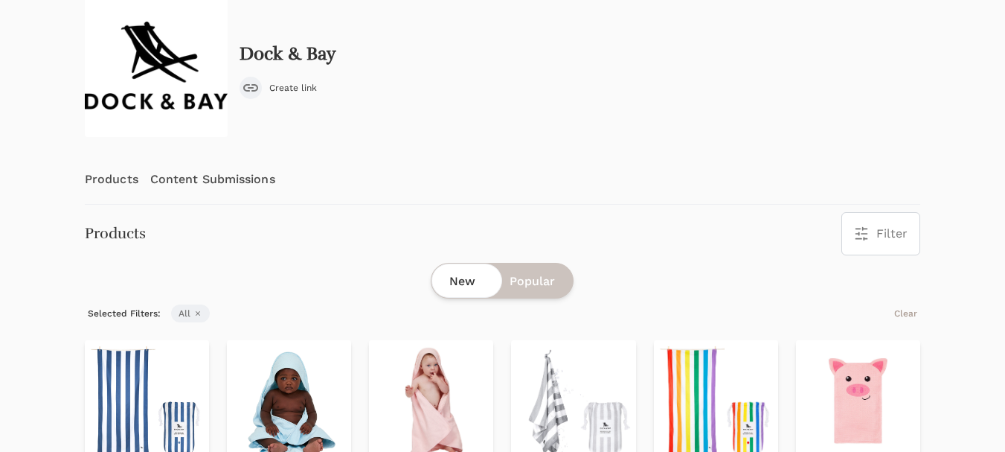
scroll to position [74, 0]
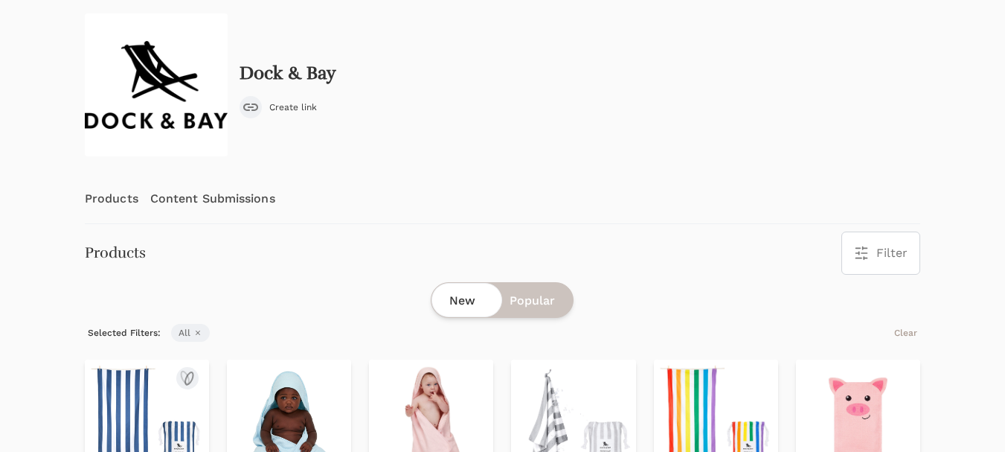
click at [121, 398] on img at bounding box center [147, 421] width 124 height 124
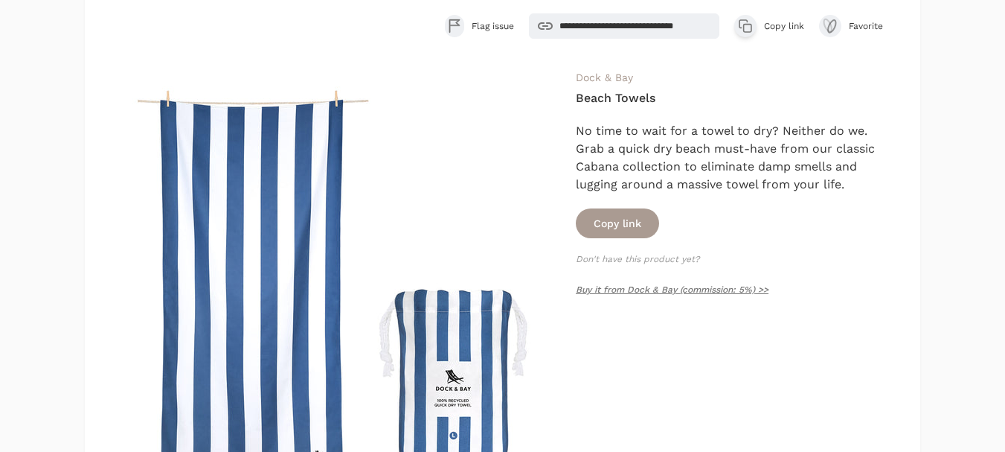
scroll to position [149, 0]
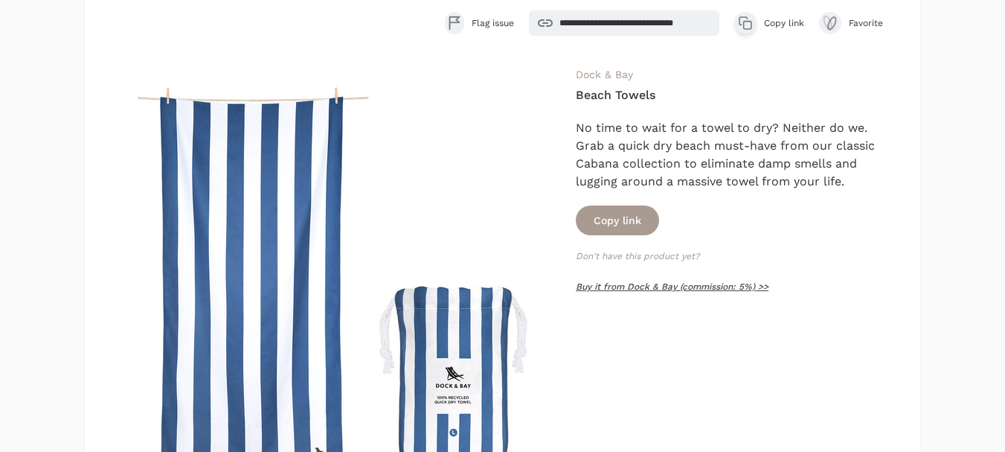
click at [683, 289] on link "Buy it from Dock & Bay (commission: 5%) >>" at bounding box center [672, 286] width 193 height 10
click at [610, 228] on button "Copy link" at bounding box center [617, 220] width 83 height 30
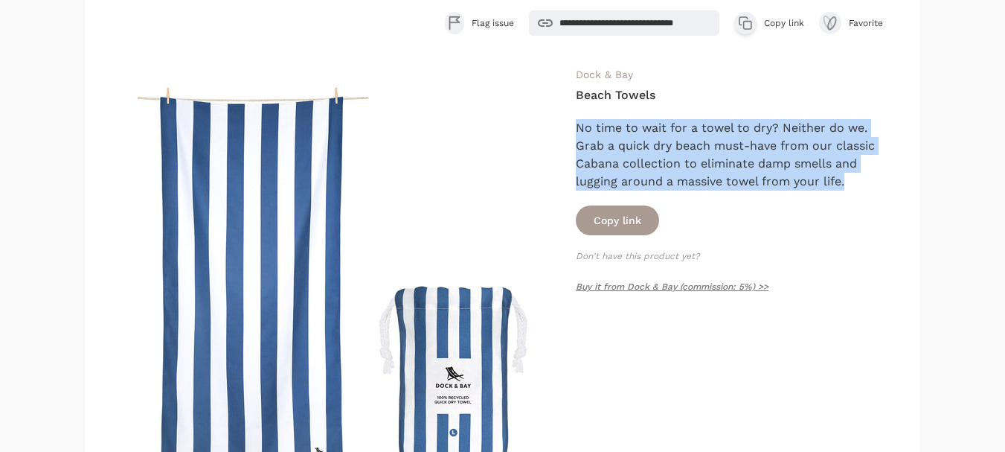
drag, startPoint x: 851, startPoint y: 182, endPoint x: 577, endPoint y: 124, distance: 279.9
click at [577, 124] on div "No time to wait for a towel to dry? Neither do we. Grab a quick dry beach must-…" at bounding box center [733, 154] width 315 height 71
copy div "No time to wait for a towel to dry? Neither do we. Grab a quick dry beach must-…"
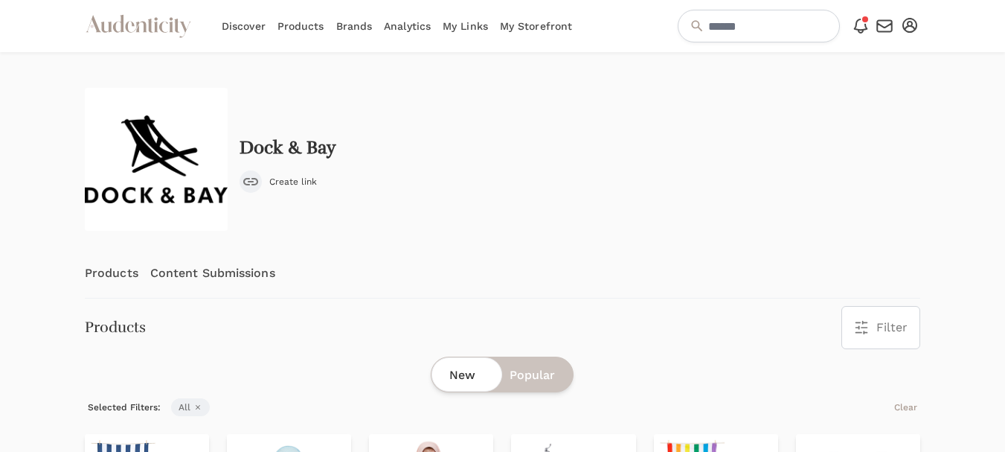
click at [238, 269] on link "Content Submissions" at bounding box center [212, 273] width 125 height 49
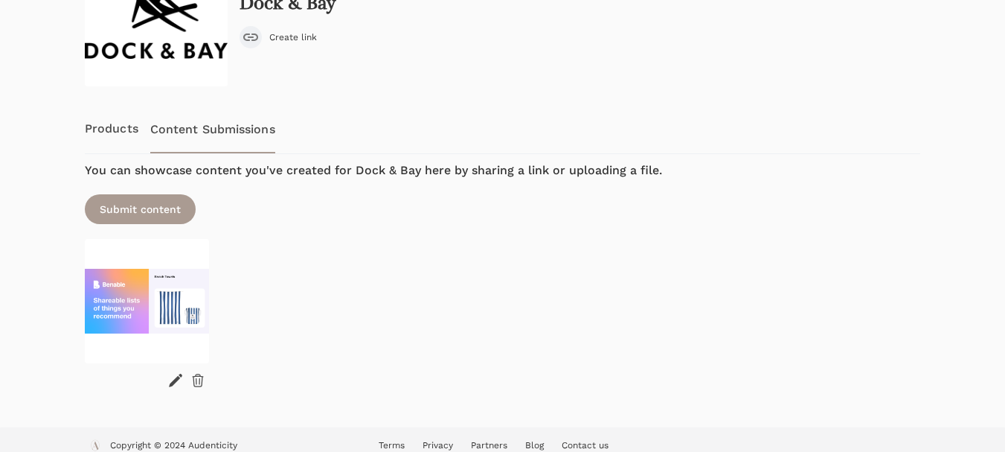
scroll to position [149, 0]
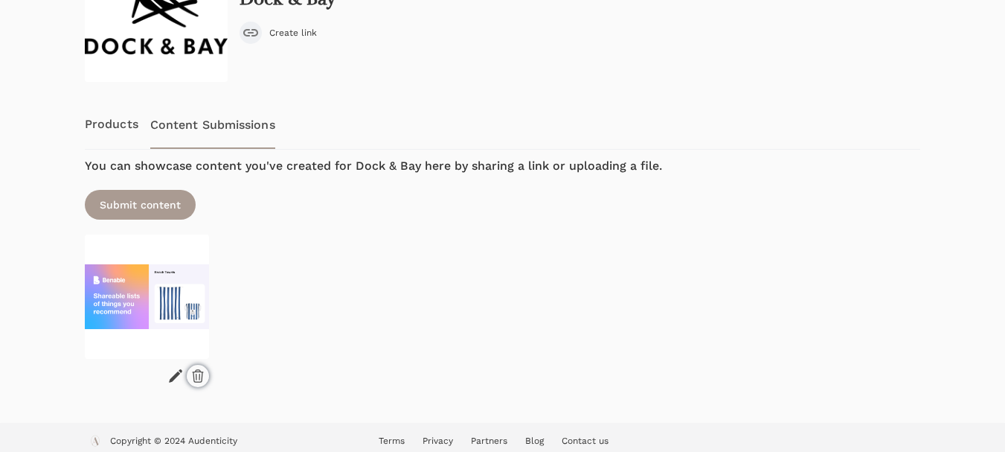
click at [190, 373] on icon at bounding box center [197, 375] width 15 height 15
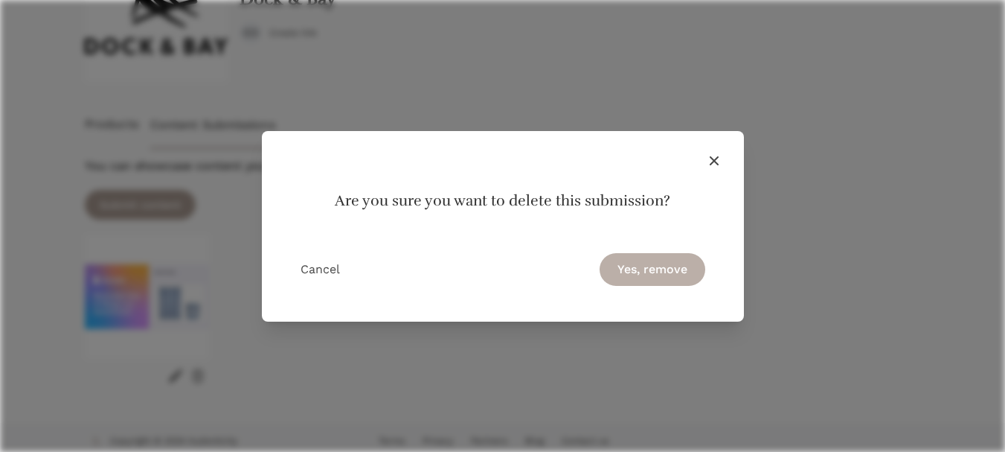
click at [625, 276] on button "Yes, remove" at bounding box center [653, 269] width 106 height 33
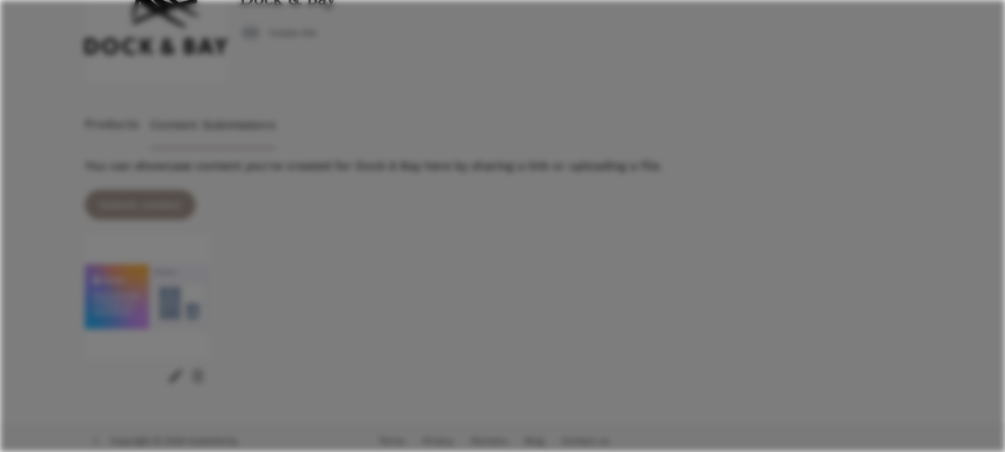
scroll to position [42, 0]
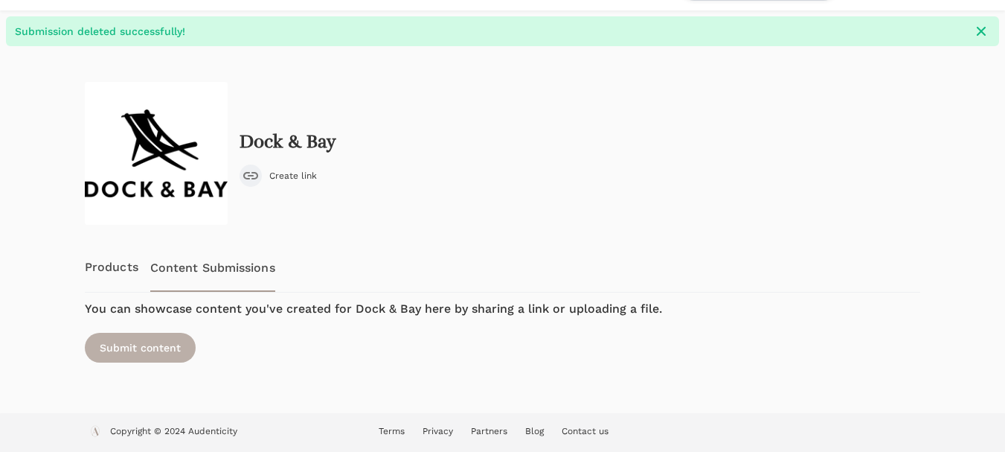
click at [132, 347] on div "Submit content" at bounding box center [140, 348] width 111 height 30
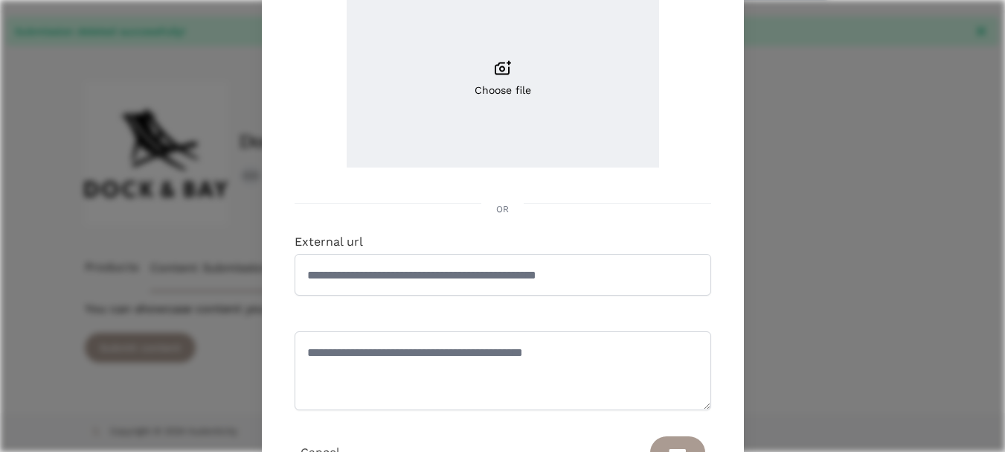
scroll to position [223, 0]
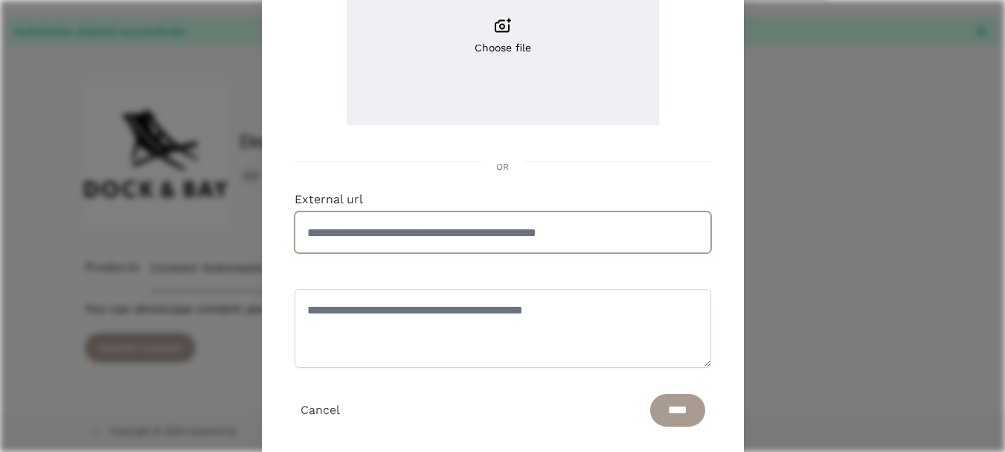
click at [434, 234] on input "External url" at bounding box center [503, 232] width 417 height 42
paste input "**********"
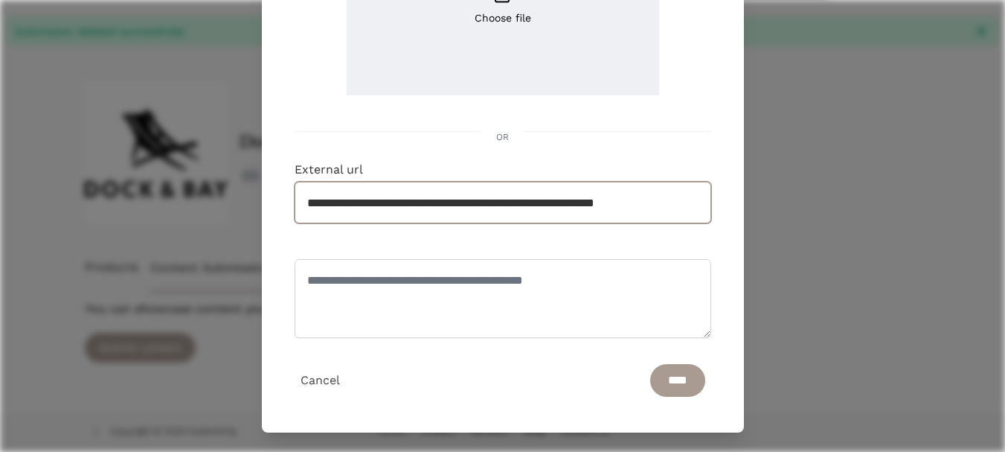
scroll to position [257, 0]
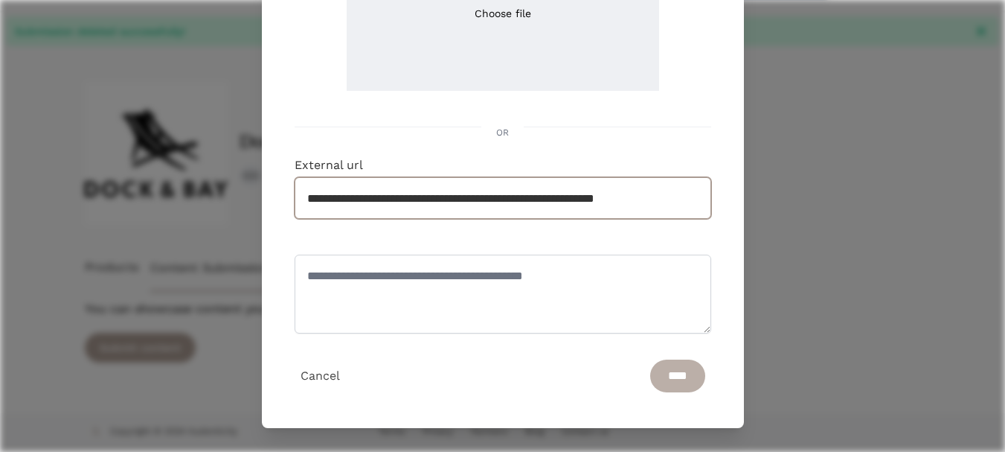
type input "**********"
click at [666, 373] on input "****" at bounding box center [677, 375] width 55 height 33
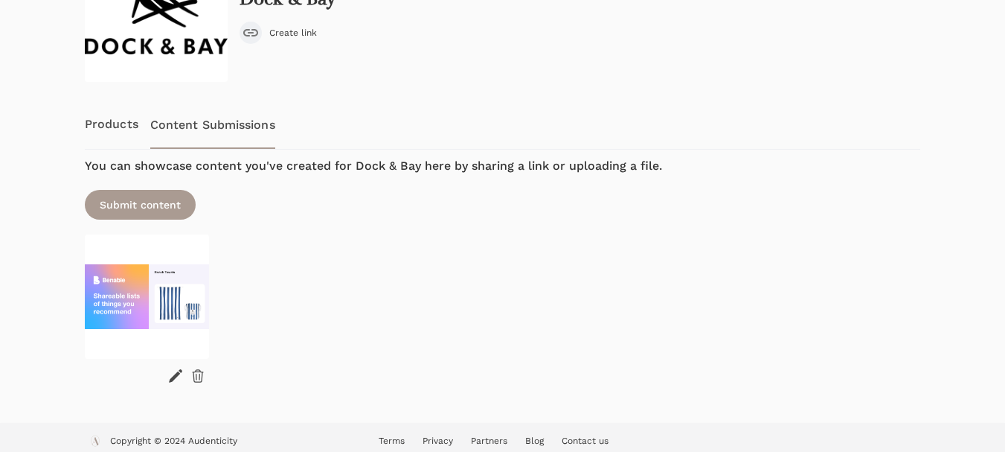
scroll to position [190, 0]
